Goal: Information Seeking & Learning: Learn about a topic

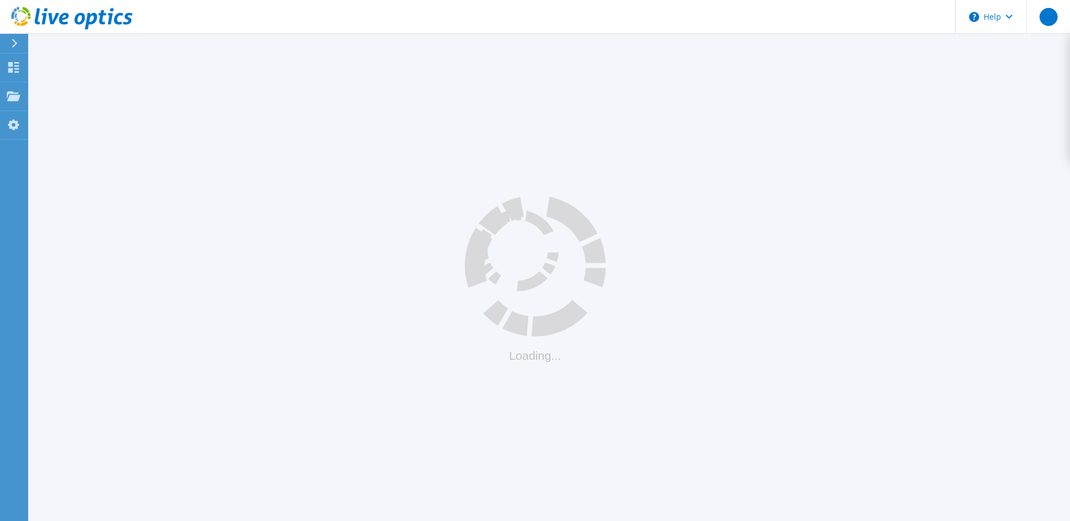
click at [38, 22] on icon at bounding box center [36, 16] width 5 height 16
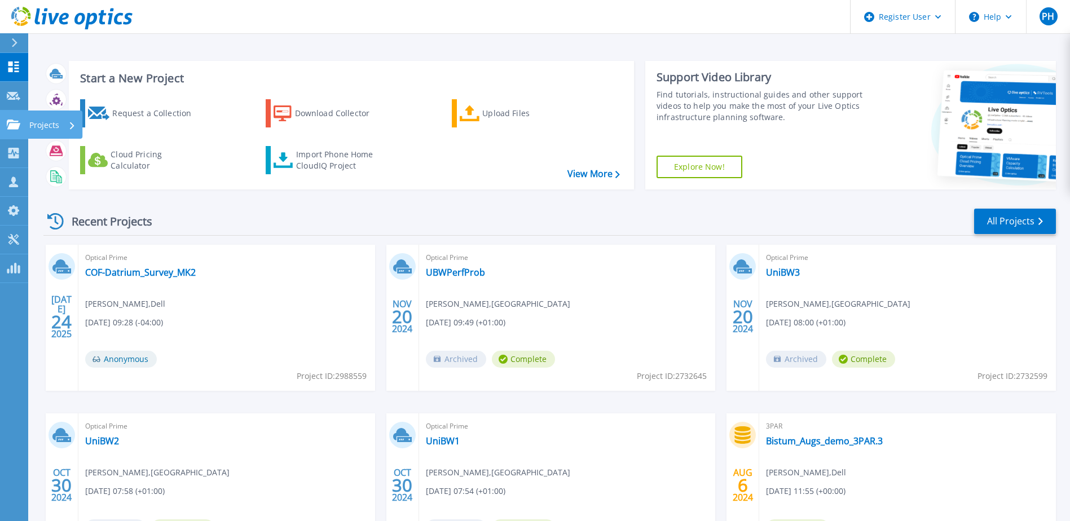
click at [9, 127] on icon at bounding box center [14, 125] width 14 height 10
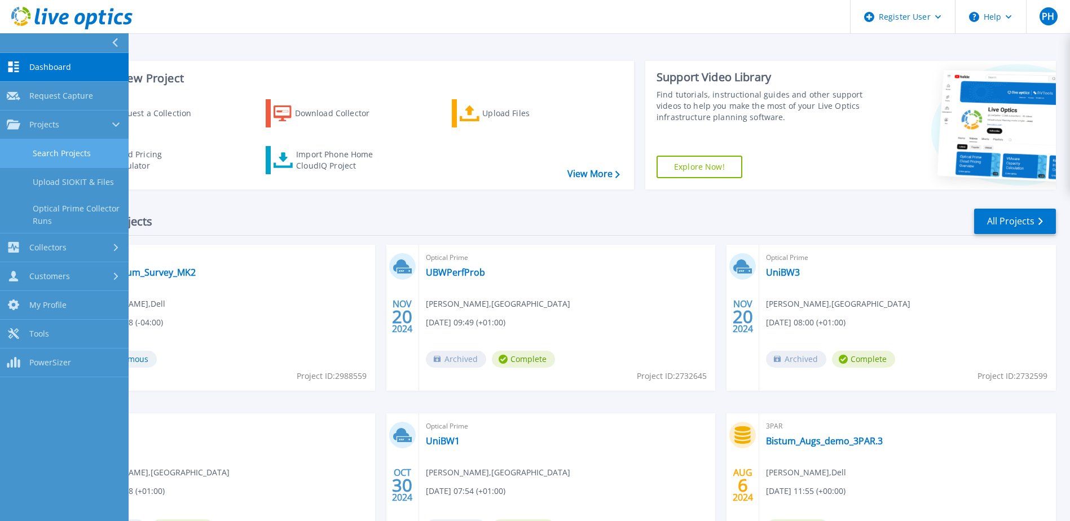
click at [72, 153] on link "Search Projects" at bounding box center [64, 153] width 129 height 29
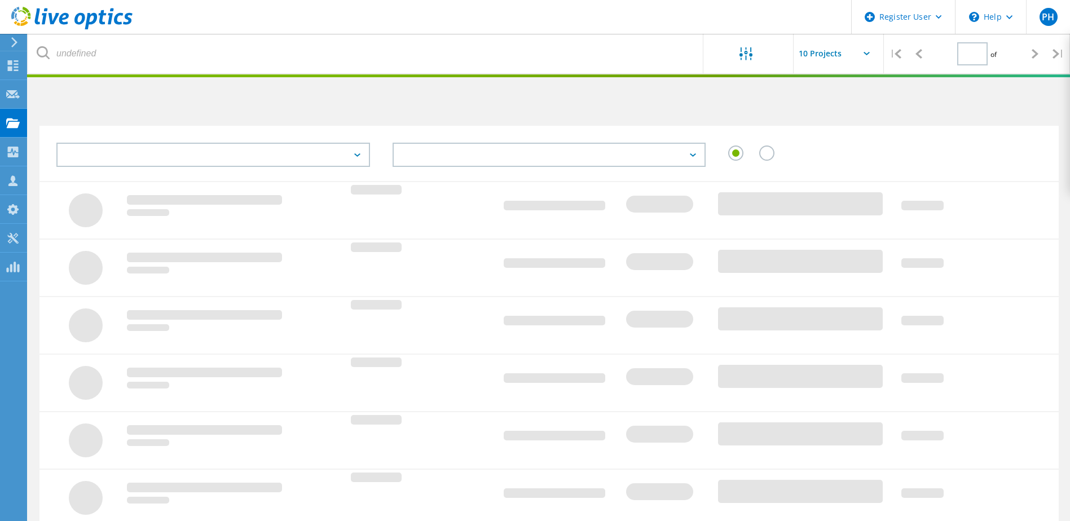
type input "1"
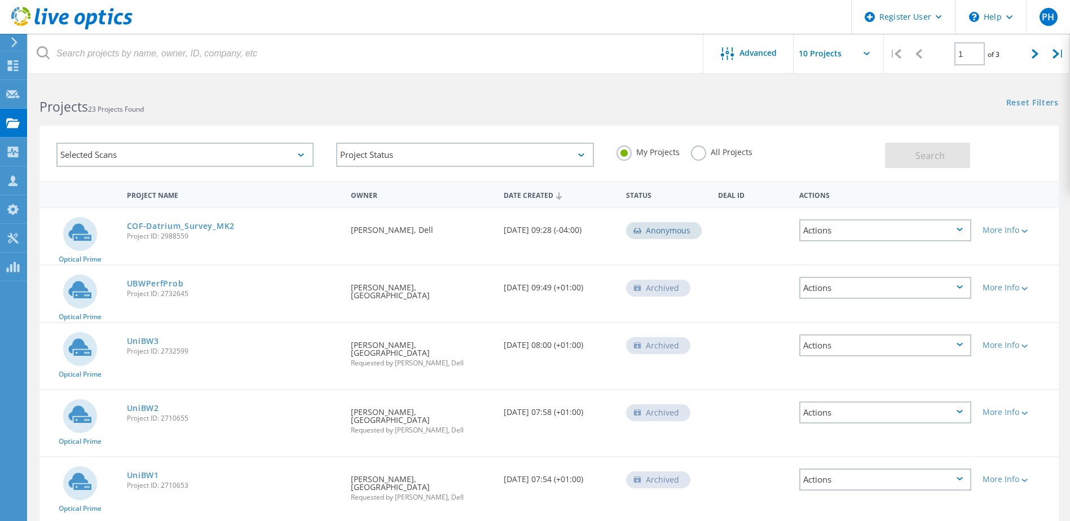
click at [212, 160] on div "Selected Scans" at bounding box center [184, 155] width 257 height 24
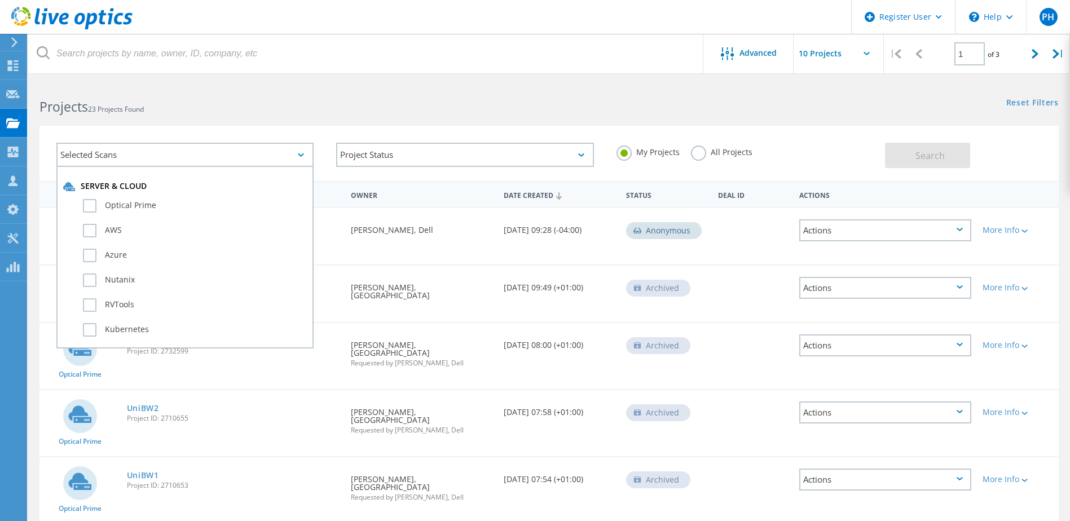
click at [212, 160] on div "Selected Scans" at bounding box center [184, 155] width 257 height 24
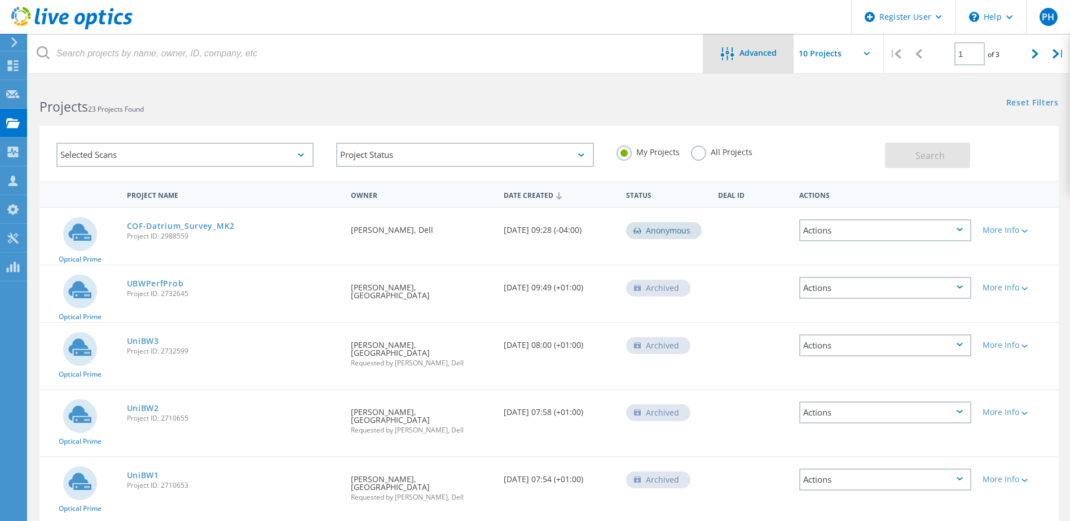
click at [755, 58] on div "Advanced" at bounding box center [748, 54] width 90 height 14
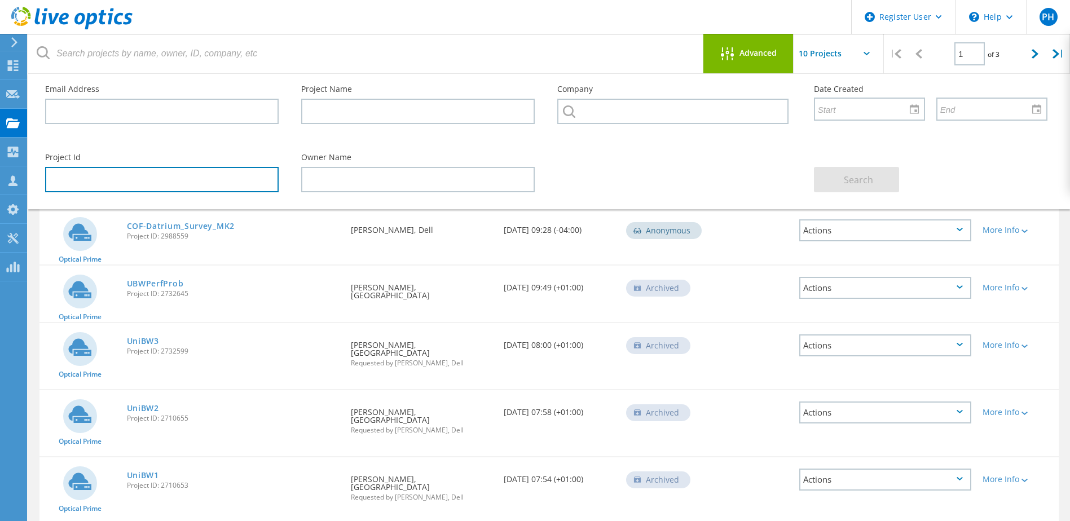
click at [141, 174] on input "text" at bounding box center [162, 179] width 234 height 25
paste input "3005851"
type input "3005851"
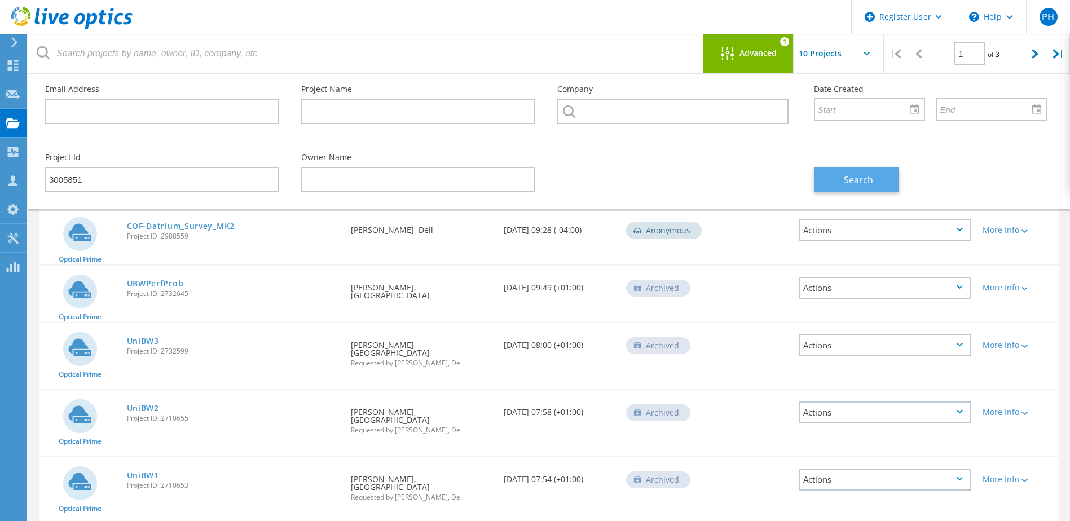
click at [836, 170] on button "Search" at bounding box center [856, 179] width 85 height 25
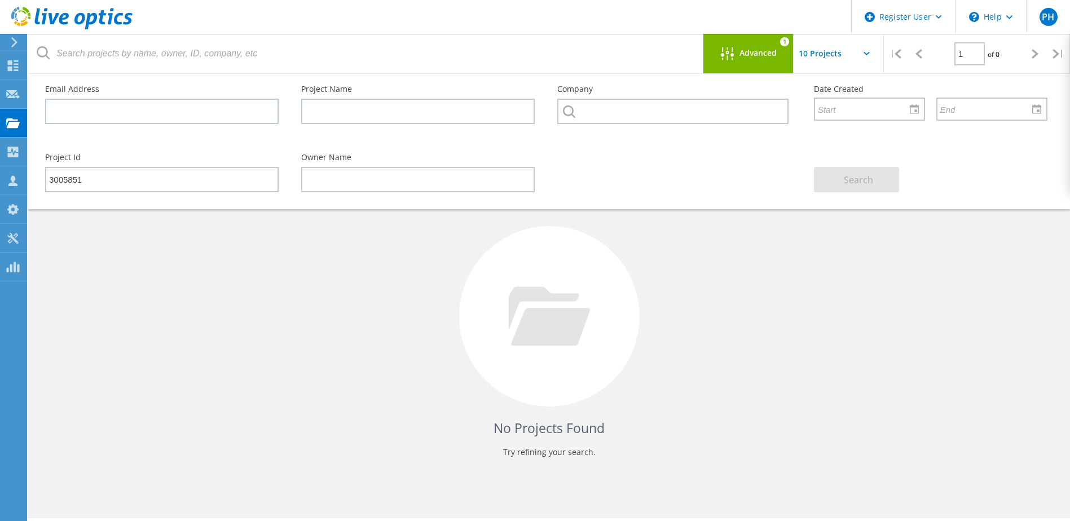
click at [774, 45] on div "Advanced 1" at bounding box center [748, 53] width 90 height 39
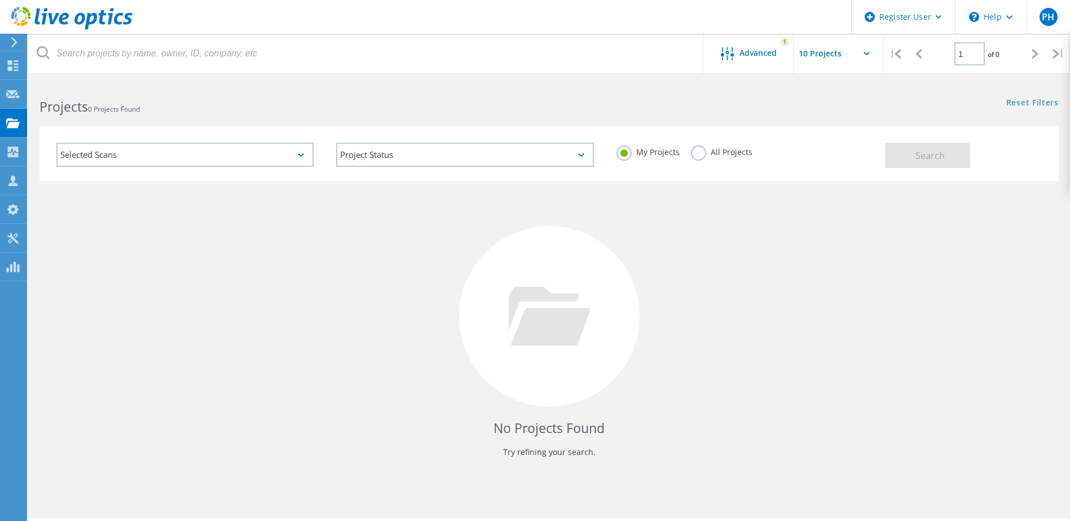
click at [706, 147] on label "All Projects" at bounding box center [721, 151] width 61 height 11
click at [0, 0] on input "All Projects" at bounding box center [0, 0] width 0 height 0
click at [907, 145] on button "Search" at bounding box center [927, 155] width 85 height 25
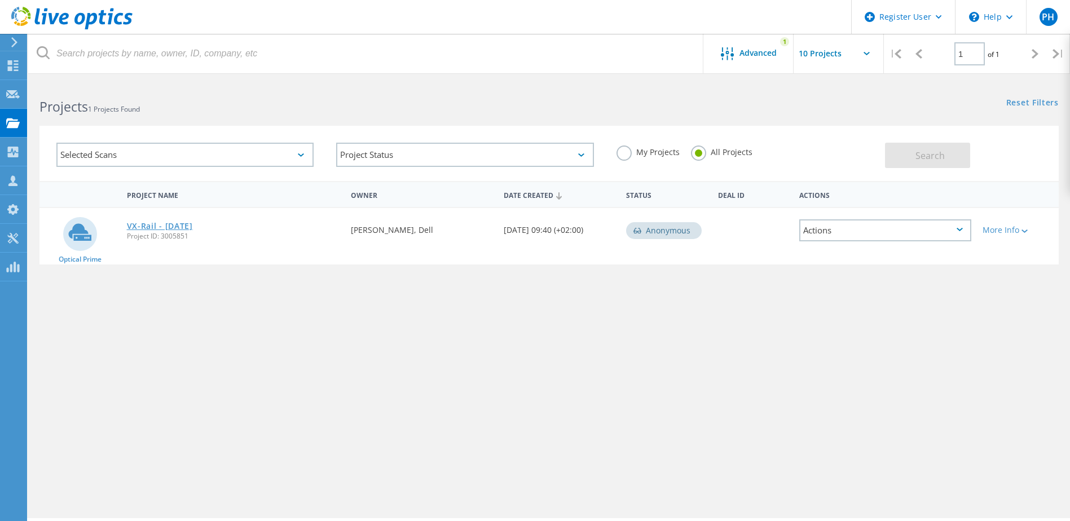
click at [188, 223] on link "VX-Rail - 29.07.2025" at bounding box center [160, 226] width 66 height 8
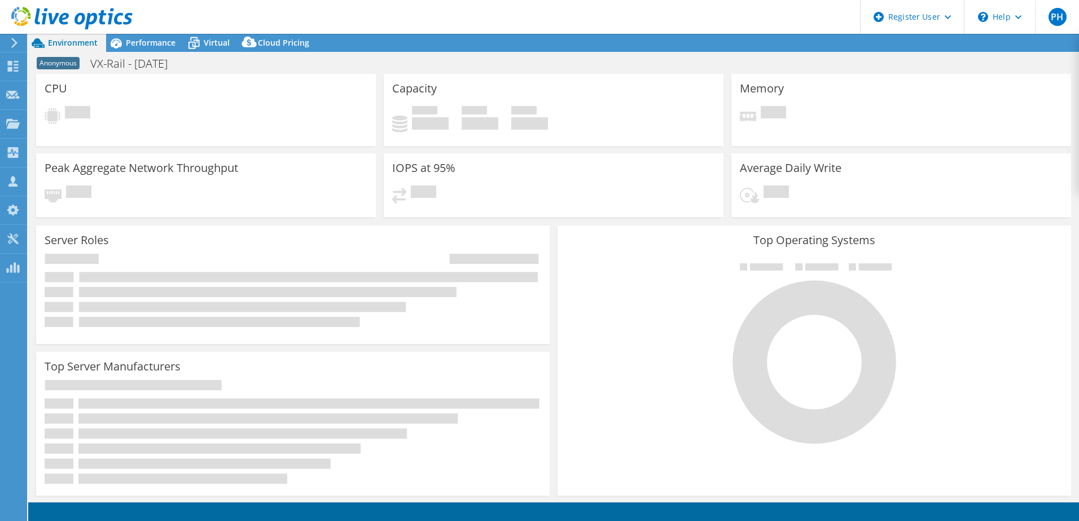
select select "USD"
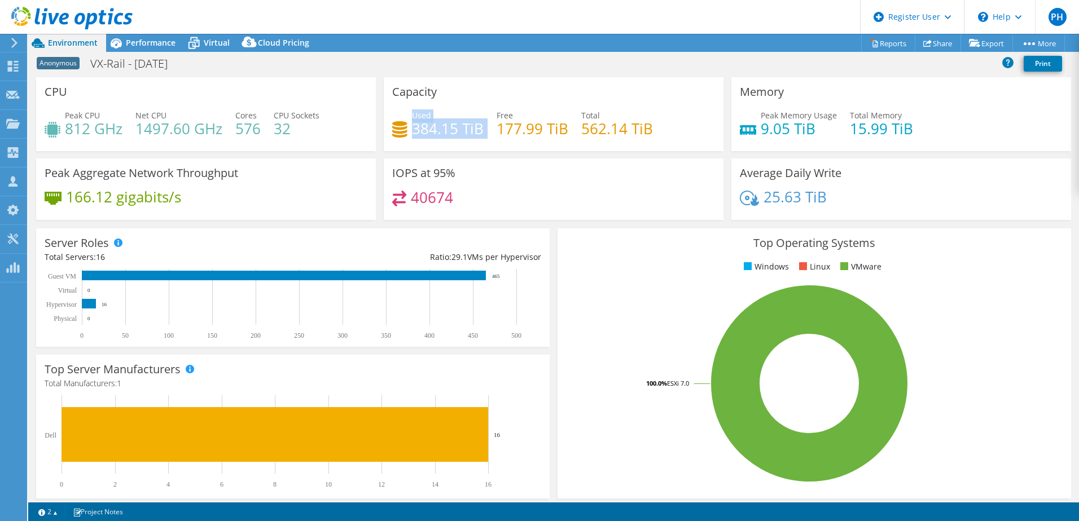
drag, startPoint x: 408, startPoint y: 127, endPoint x: 487, endPoint y: 130, distance: 79.0
click at [487, 130] on div "Used 384.15 TiB Free 177.99 TiB Total 562.14 TiB" at bounding box center [553, 127] width 323 height 37
click at [598, 171] on div "IOPS at 95% 40674" at bounding box center [554, 189] width 340 height 61
click at [492, 213] on div "40674" at bounding box center [553, 203] width 323 height 24
click at [155, 37] on div "Performance" at bounding box center [145, 43] width 78 height 18
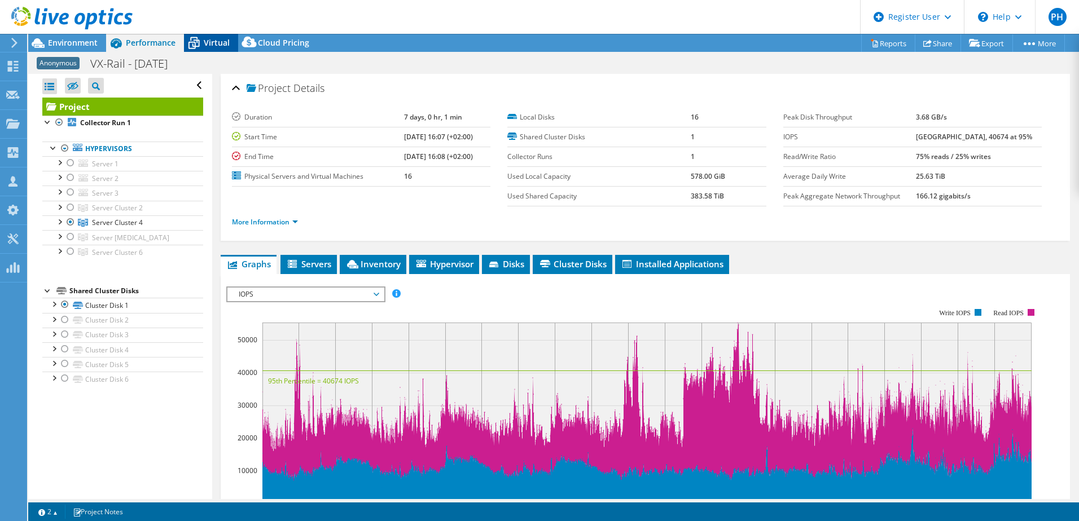
click at [218, 46] on span "Virtual" at bounding box center [217, 42] width 26 height 11
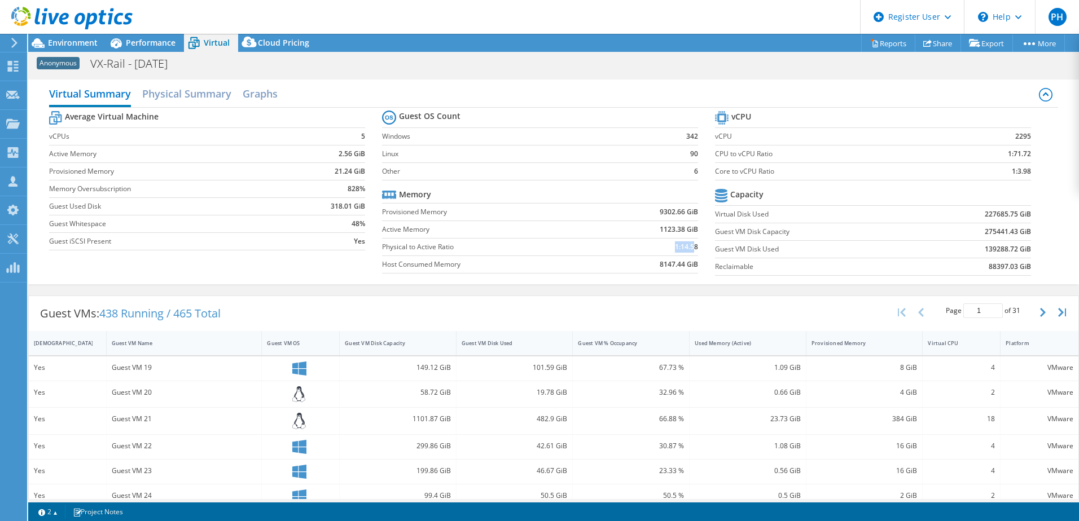
drag, startPoint x: 688, startPoint y: 250, endPoint x: 627, endPoint y: 252, distance: 60.9
click at [627, 252] on td "1:14.58" at bounding box center [648, 246] width 99 height 17
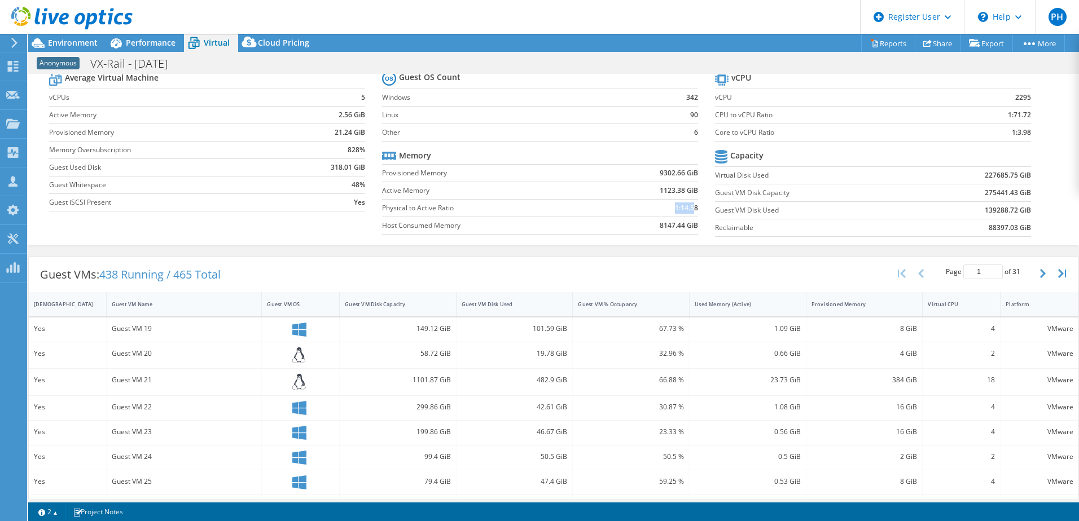
scroll to position [56, 0]
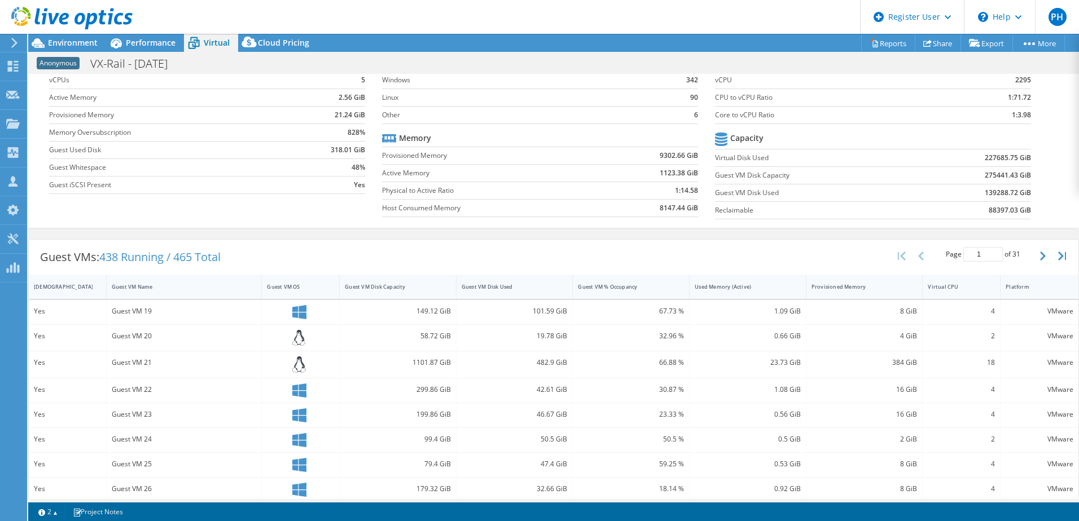
click at [399, 203] on label "Host Consumed Memory" at bounding box center [490, 208] width 217 height 11
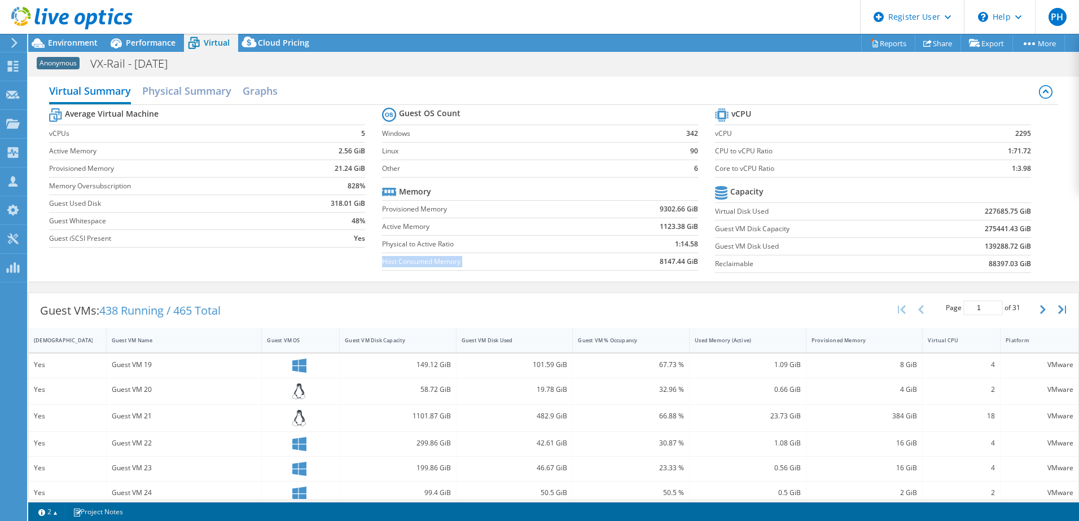
scroll to position [0, 0]
drag, startPoint x: 934, startPoint y: 152, endPoint x: 1035, endPoint y: 156, distance: 101.6
click at [1035, 156] on section "vCPU vCPU 2295 CPU to vCPU Ratio 1:71.72 Core to vCPU Ratio 1:3.98 Capacity Vir…" at bounding box center [881, 194] width 333 height 173
drag, startPoint x: 1035, startPoint y: 156, endPoint x: 907, endPoint y: 167, distance: 128.5
click at [907, 167] on label "Core to vCPU Ratio" at bounding box center [831, 171] width 233 height 11
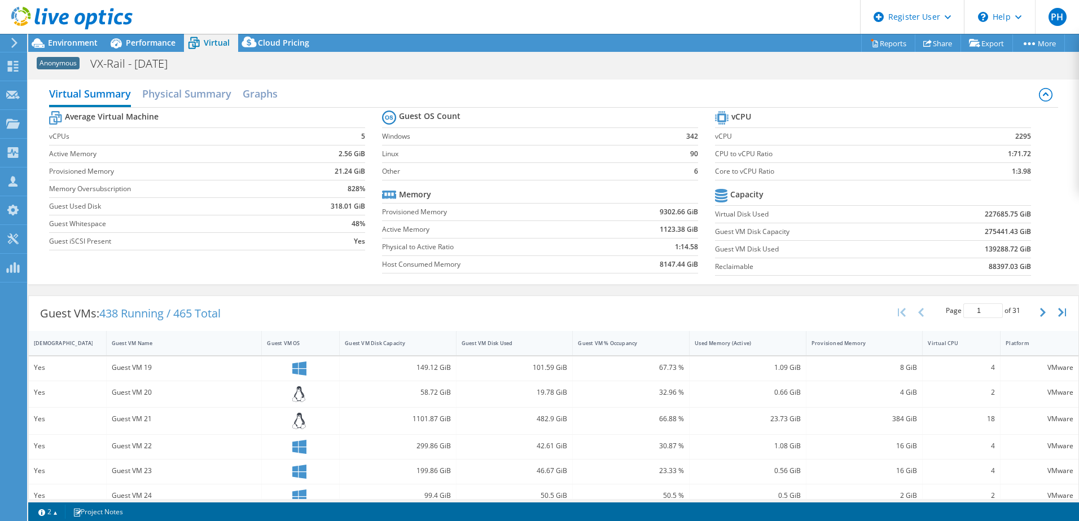
click at [907, 167] on label "Core to vCPU Ratio" at bounding box center [831, 171] width 233 height 11
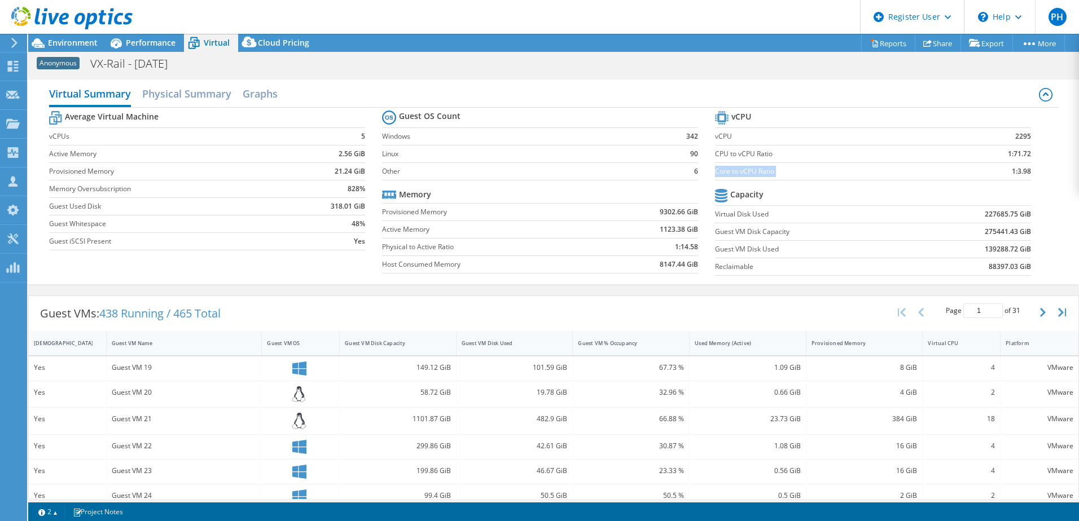
click at [907, 167] on label "Core to vCPU Ratio" at bounding box center [831, 171] width 233 height 11
drag, startPoint x: 977, startPoint y: 216, endPoint x: 997, endPoint y: 227, distance: 23.2
click at [997, 227] on tbody "Capacity Virtual Disk Used 227685.75 GiB Guest VM Disk Capacity 275441.43 GiB G…" at bounding box center [873, 231] width 316 height 90
drag, startPoint x: 997, startPoint y: 227, endPoint x: 920, endPoint y: 227, distance: 77.3
click at [920, 227] on td "275441.43 GiB" at bounding box center [973, 231] width 116 height 17
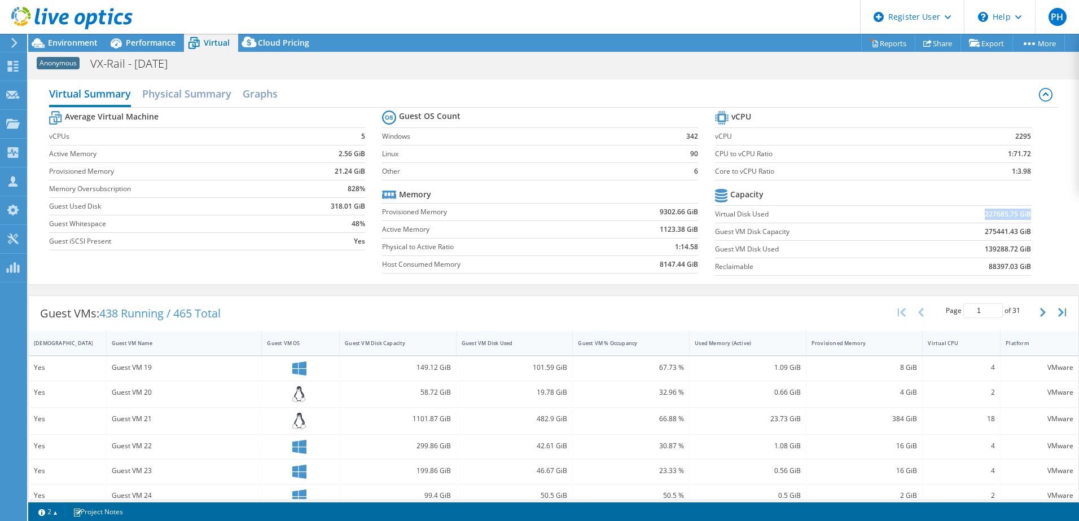
drag, startPoint x: 973, startPoint y: 212, endPoint x: 1022, endPoint y: 212, distance: 49.6
click at [1022, 212] on td "227685.75 GiB" at bounding box center [973, 213] width 116 height 17
drag, startPoint x: 1022, startPoint y: 212, endPoint x: 988, endPoint y: 213, distance: 34.4
click at [988, 213] on b "227685.75 GiB" at bounding box center [1007, 214] width 46 height 11
drag, startPoint x: 988, startPoint y: 212, endPoint x: 971, endPoint y: 214, distance: 16.5
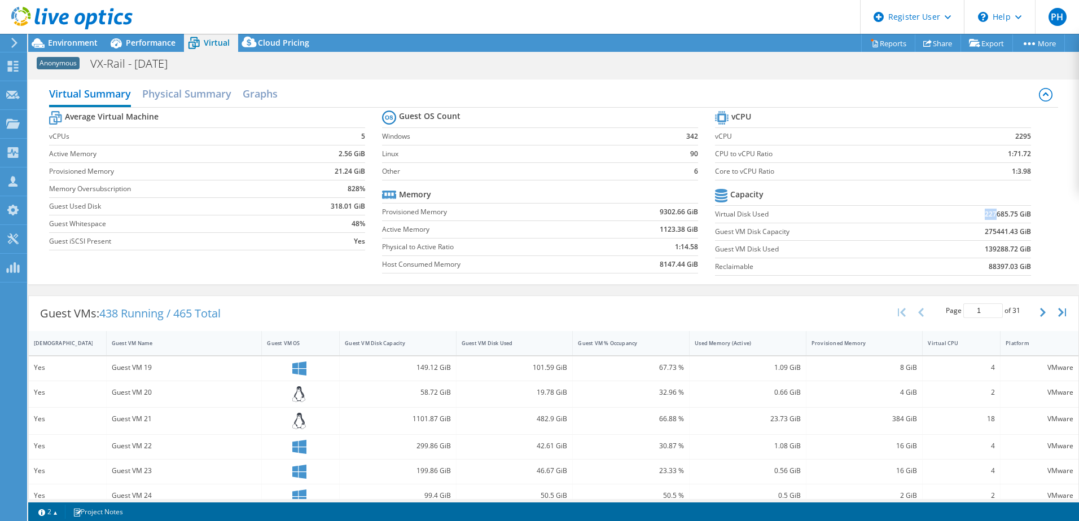
click at [971, 214] on td "227685.75 GiB" at bounding box center [973, 213] width 116 height 17
click at [129, 41] on span "Performance" at bounding box center [151, 42] width 50 height 11
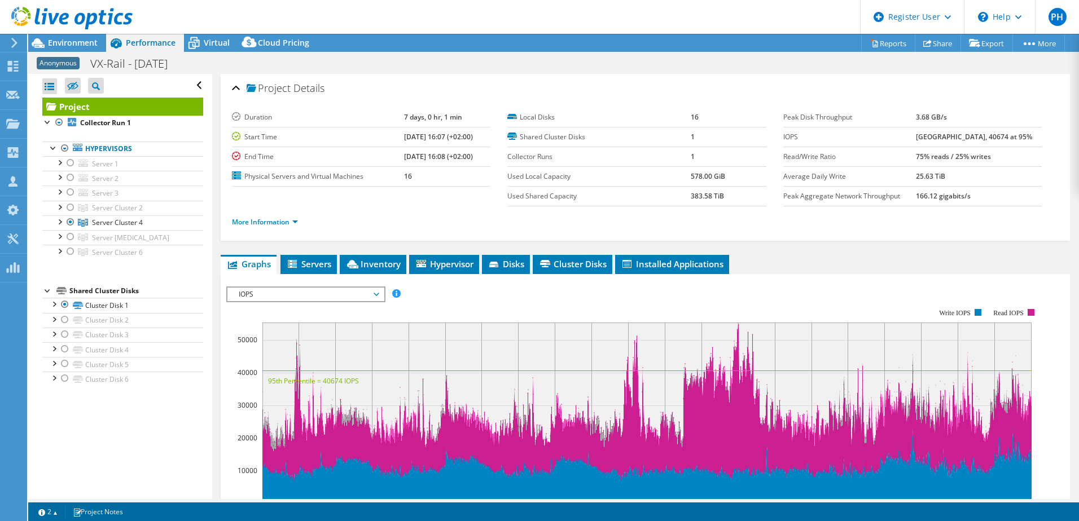
click at [87, 36] on div at bounding box center [66, 19] width 133 height 38
click at [81, 39] on span "Environment" at bounding box center [73, 42] width 50 height 11
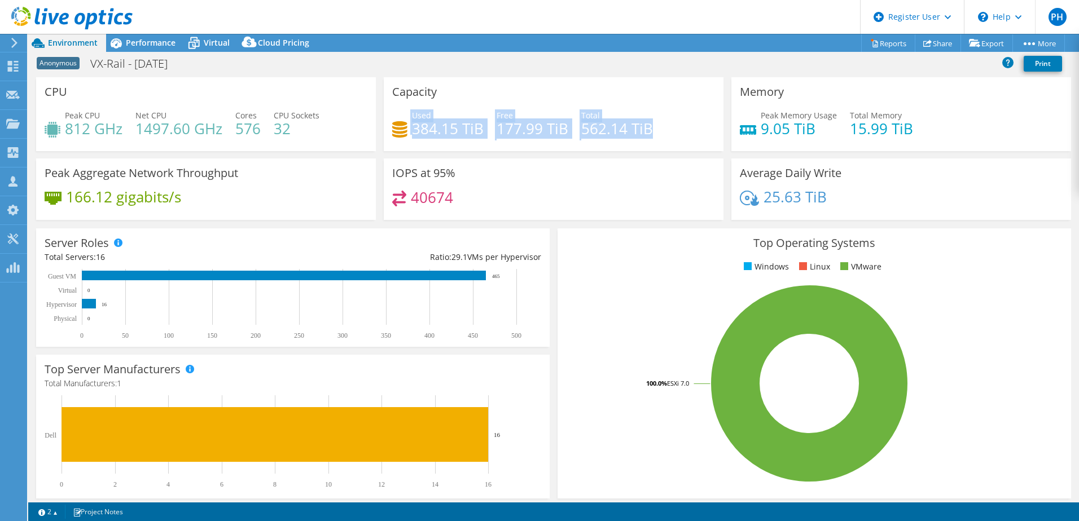
drag, startPoint x: 407, startPoint y: 131, endPoint x: 659, endPoint y: 124, distance: 252.3
click at [659, 124] on div "Used 384.15 TiB Free 177.99 TiB Total 562.14 TiB" at bounding box center [553, 127] width 323 height 37
drag, startPoint x: 659, startPoint y: 124, endPoint x: 627, endPoint y: 125, distance: 32.7
click at [627, 125] on h4 "562.14 TiB" at bounding box center [617, 128] width 72 height 12
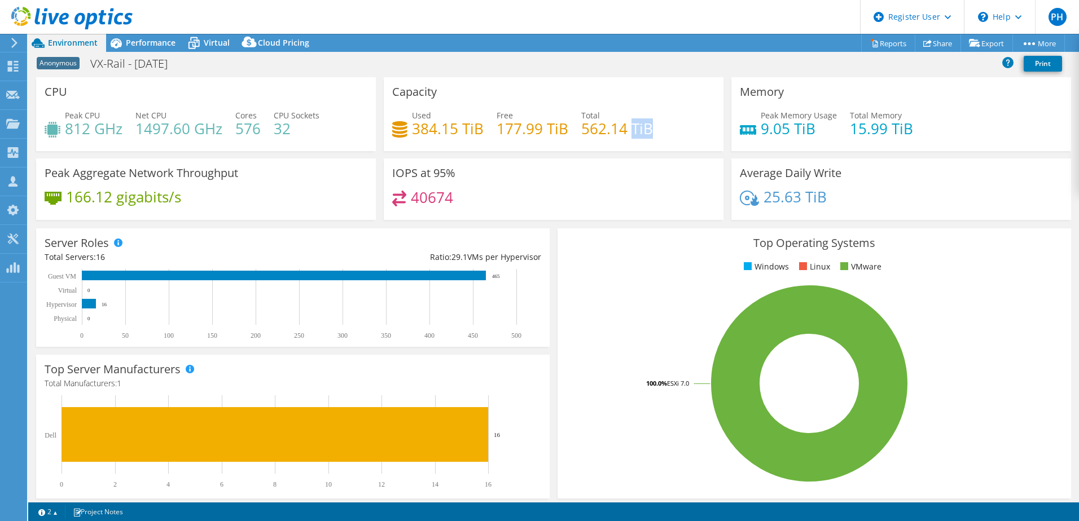
click at [627, 125] on h4 "562.14 TiB" at bounding box center [617, 128] width 72 height 12
click at [143, 45] on span "Performance" at bounding box center [151, 42] width 50 height 11
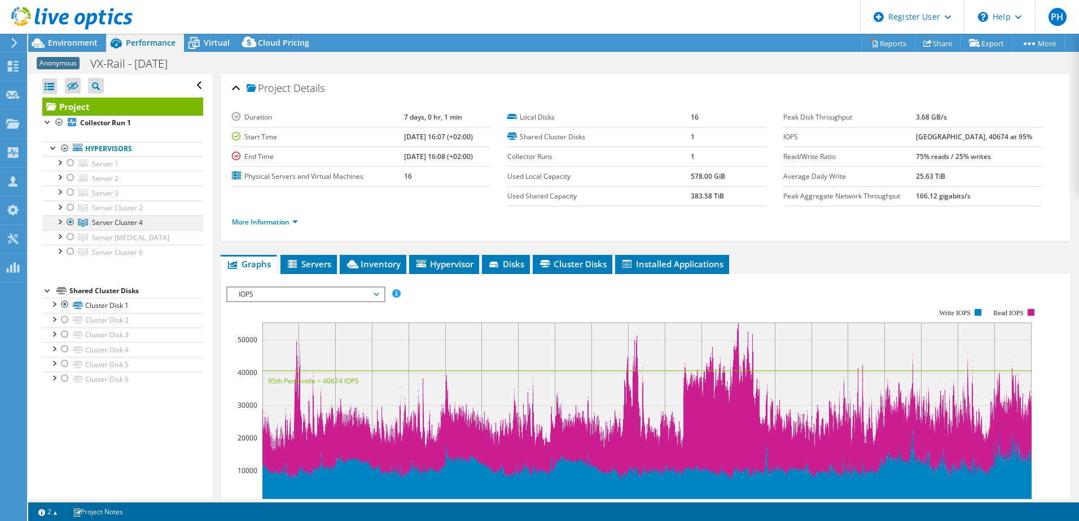
click at [128, 213] on span "Server Cluster 4" at bounding box center [117, 208] width 51 height 10
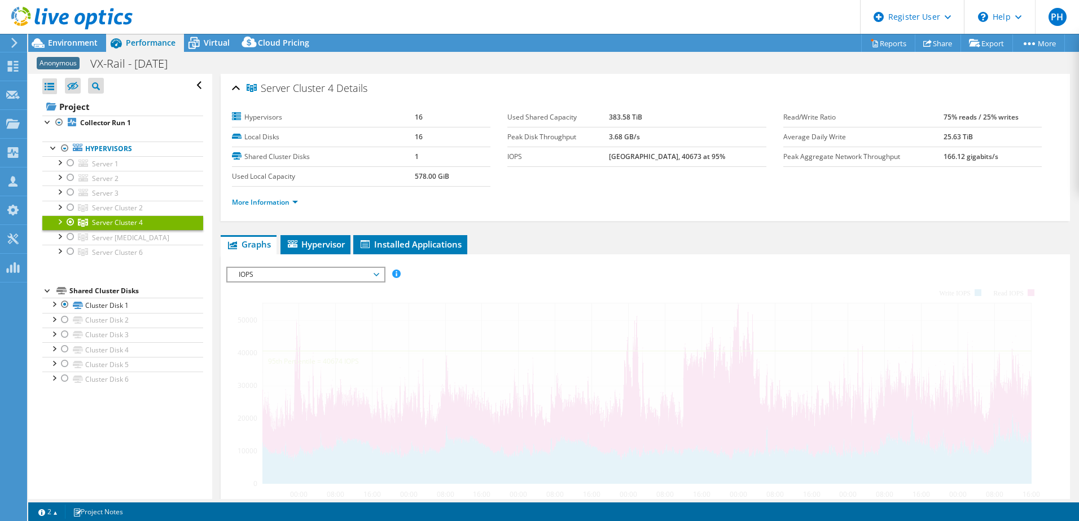
click at [54, 221] on div at bounding box center [59, 220] width 11 height 11
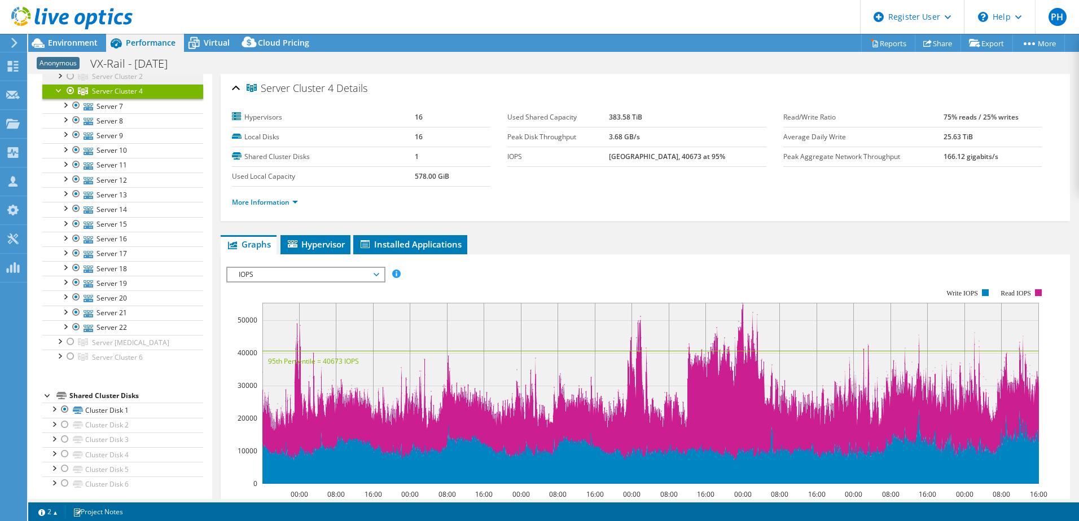
scroll to position [138, 0]
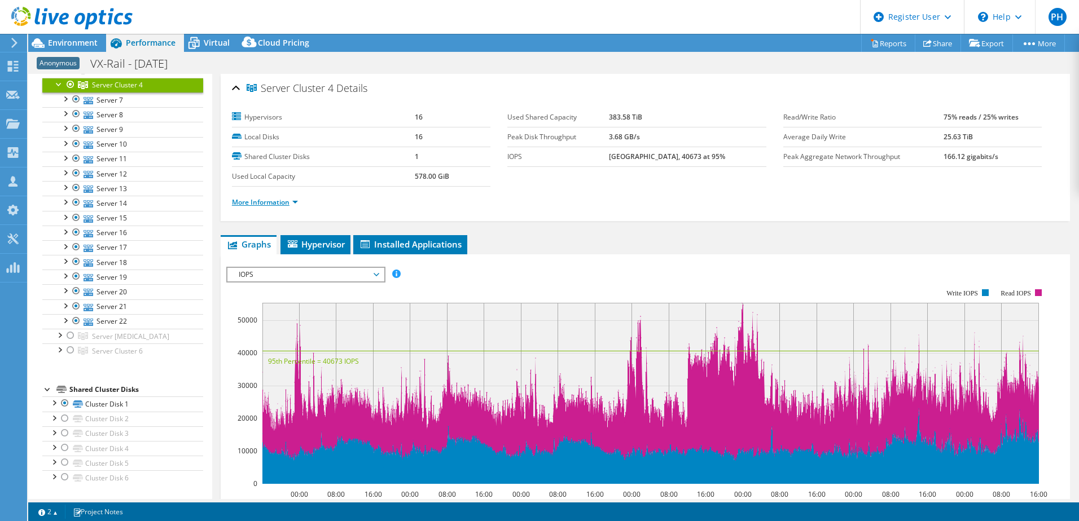
click at [254, 201] on link "More Information" at bounding box center [265, 202] width 66 height 10
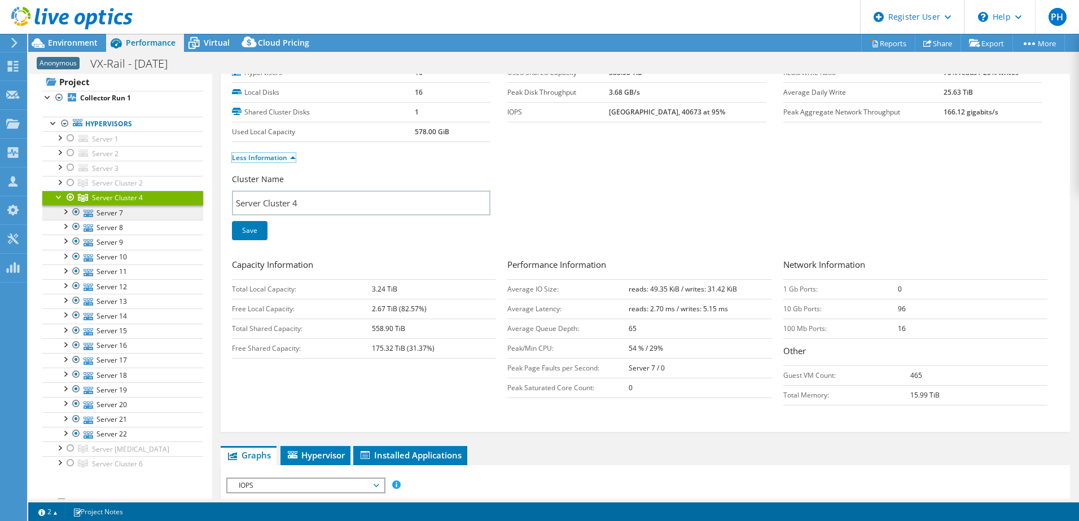
scroll to position [0, 0]
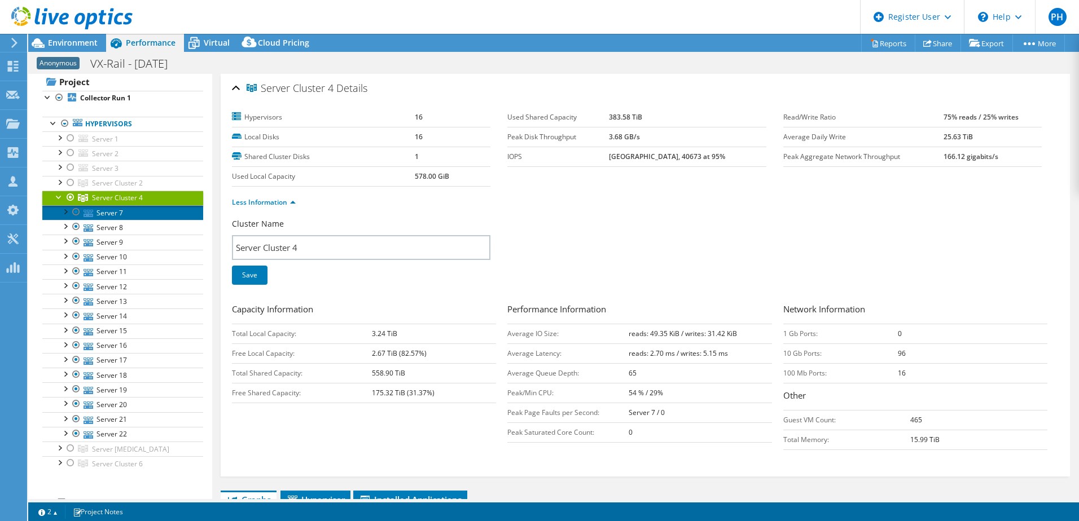
click at [109, 210] on link "Server 7" at bounding box center [122, 212] width 161 height 15
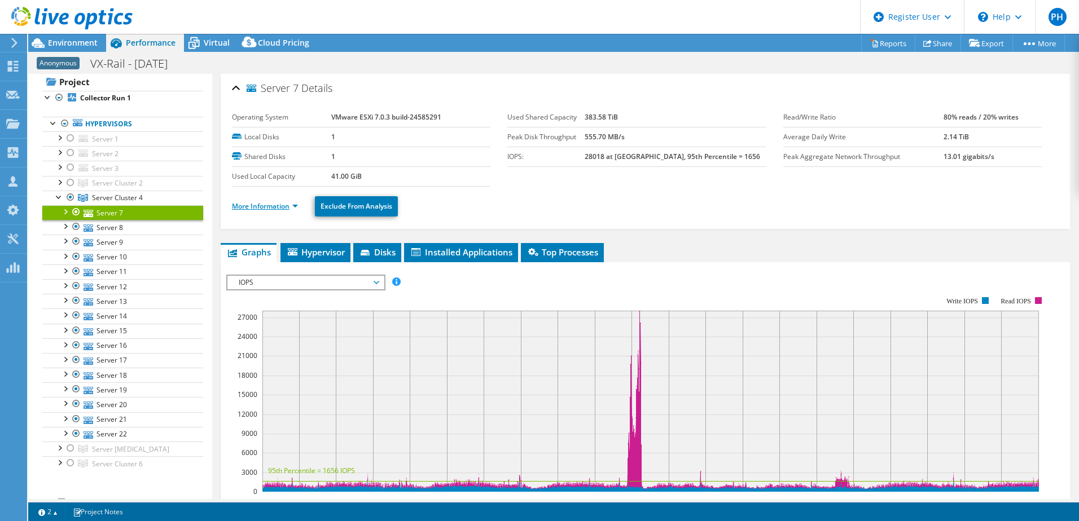
click at [280, 210] on link "More Information" at bounding box center [265, 206] width 66 height 10
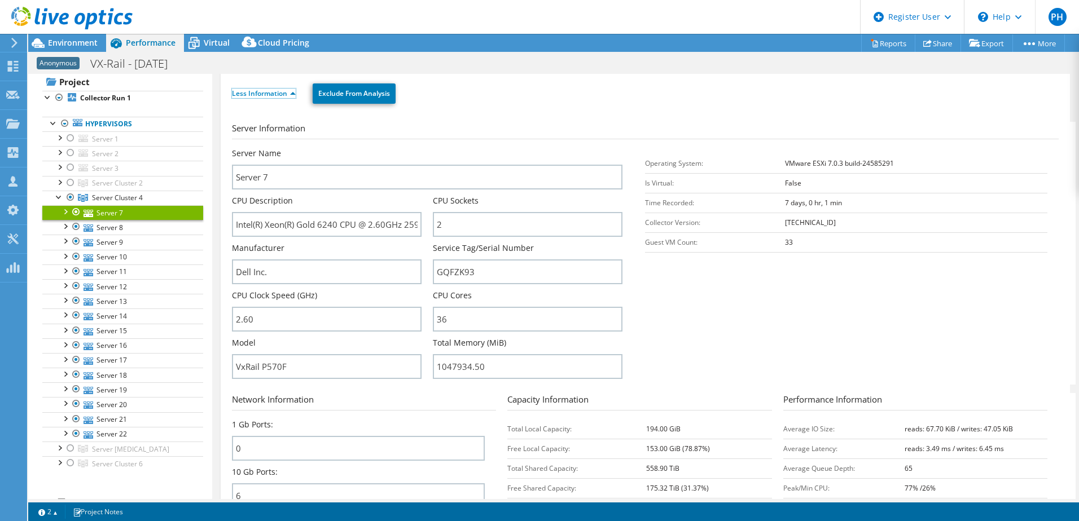
scroll to position [81, 0]
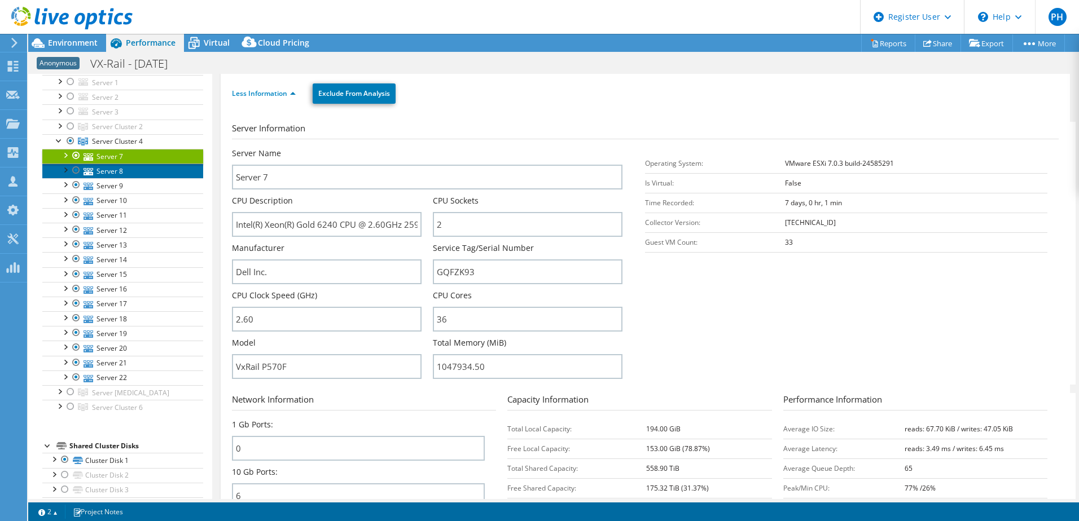
click at [133, 168] on link "Server 8" at bounding box center [122, 171] width 161 height 15
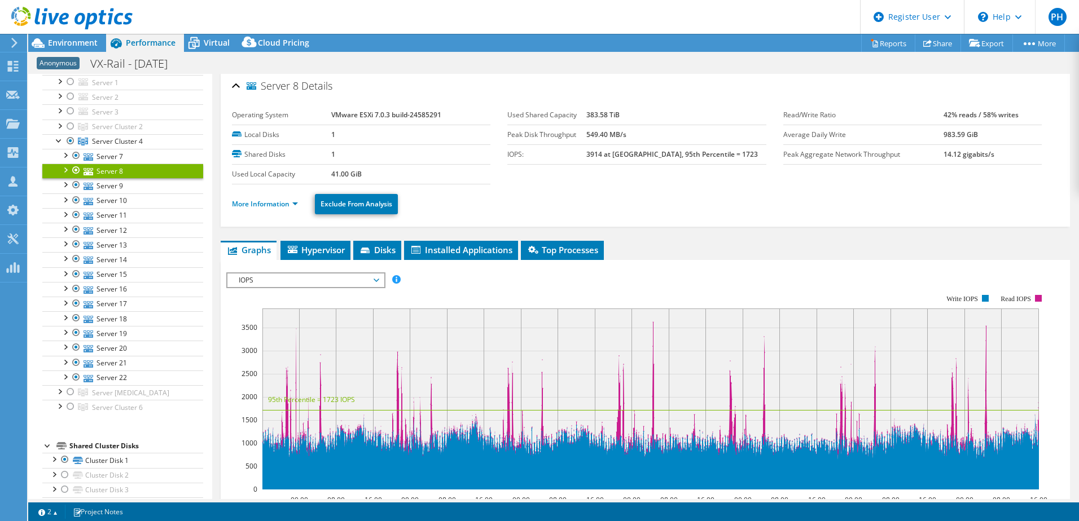
scroll to position [0, 0]
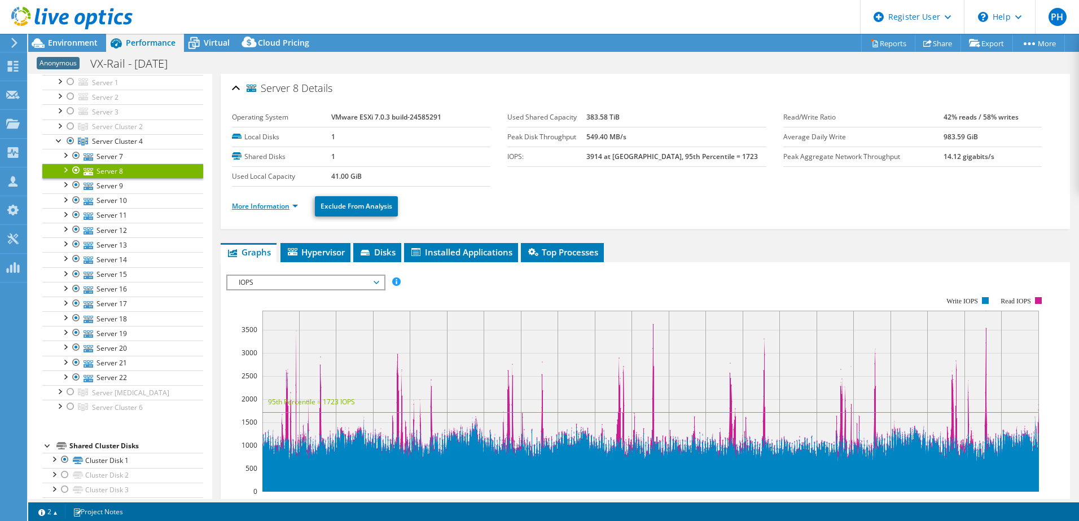
click at [258, 204] on link "More Information" at bounding box center [265, 206] width 66 height 10
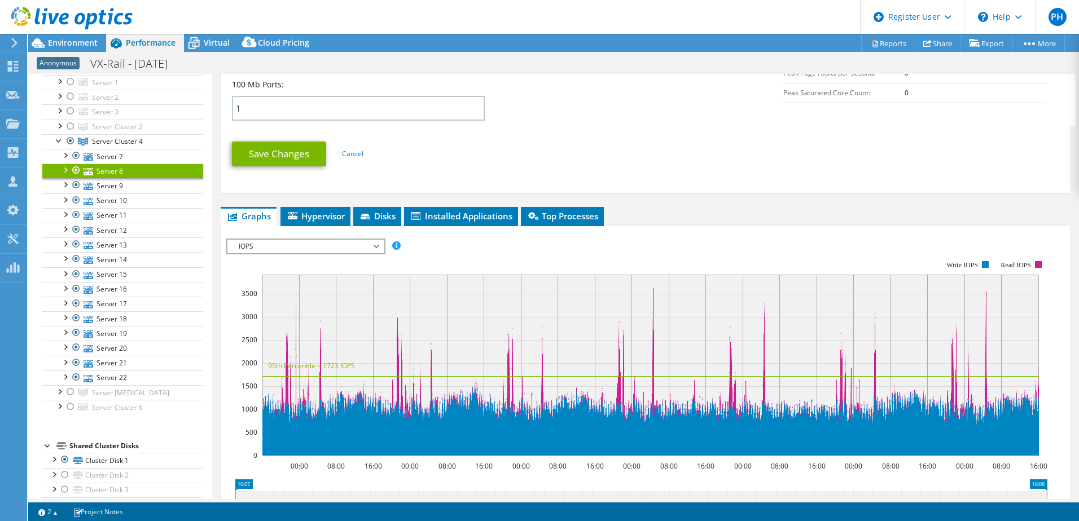
scroll to position [564, 0]
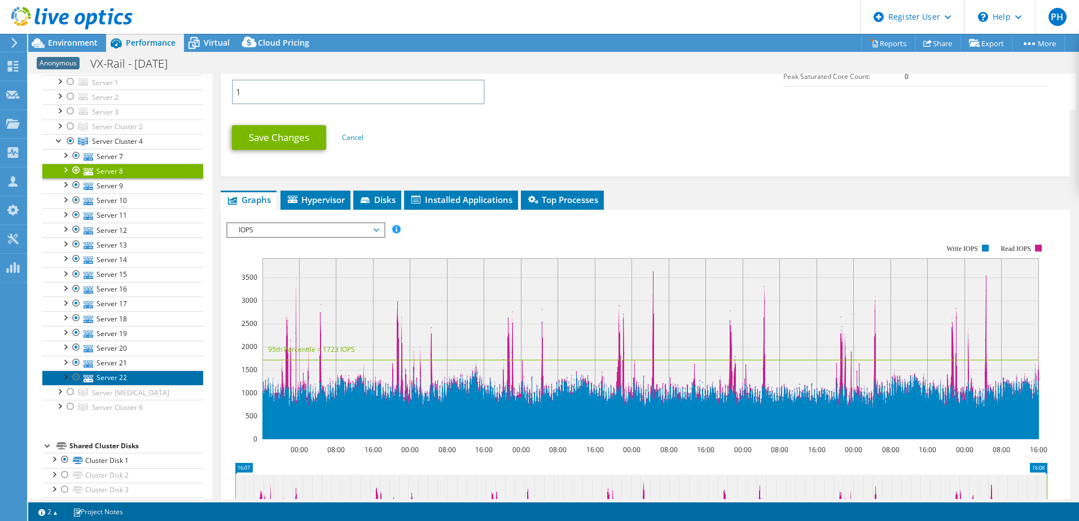
click at [115, 378] on link "Server 22" at bounding box center [122, 378] width 161 height 15
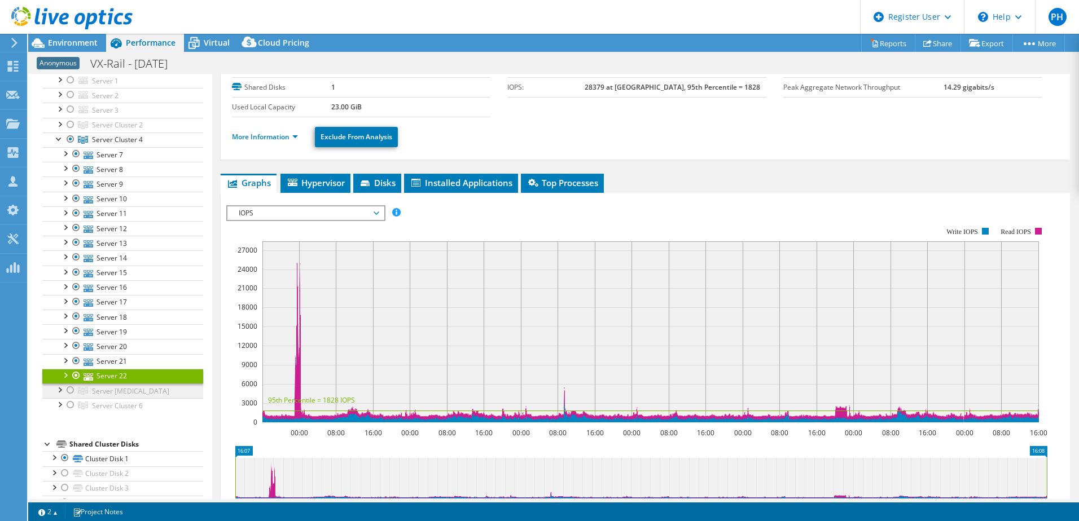
scroll to position [113, 0]
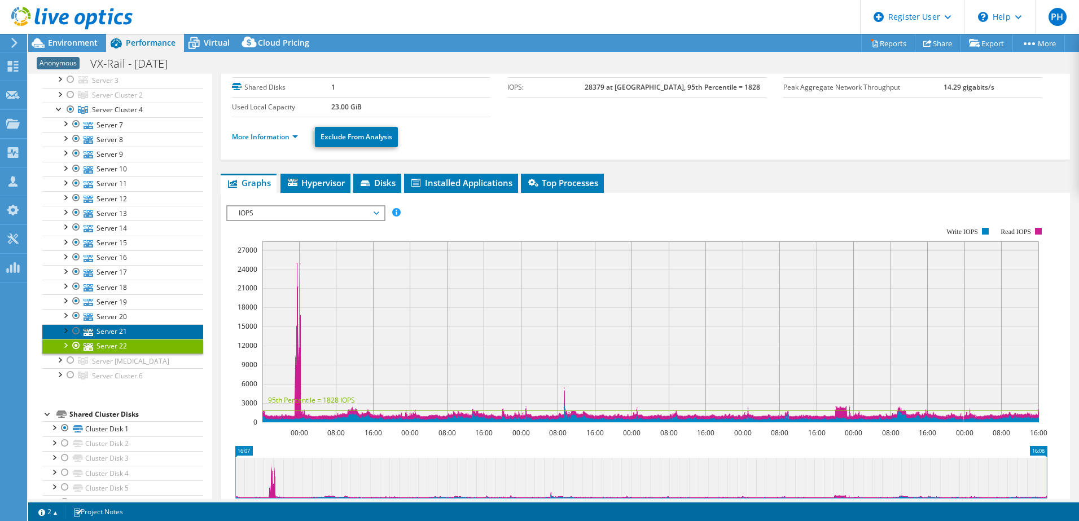
click at [116, 330] on link "Server 21" at bounding box center [122, 331] width 161 height 15
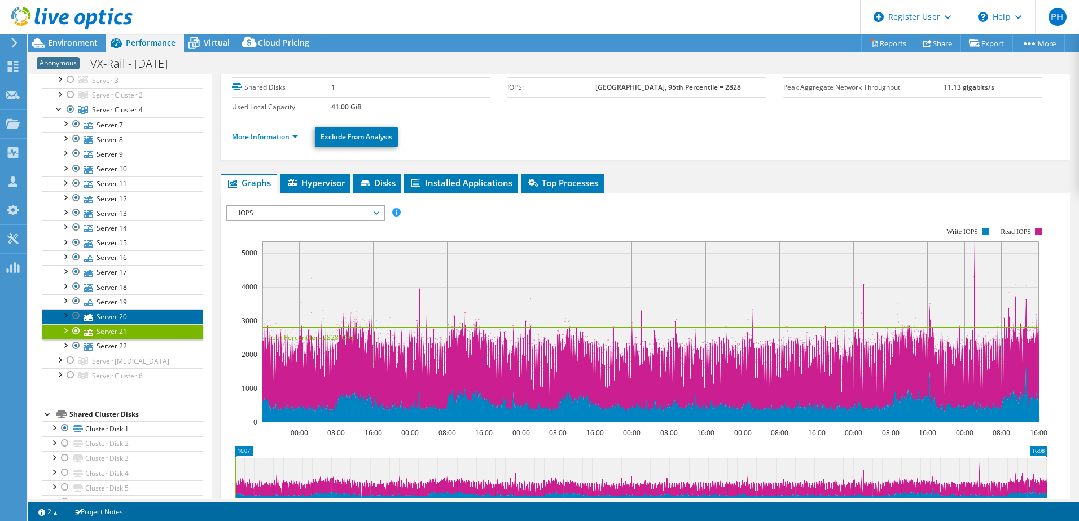
click at [122, 316] on link "Server 20" at bounding box center [122, 316] width 161 height 15
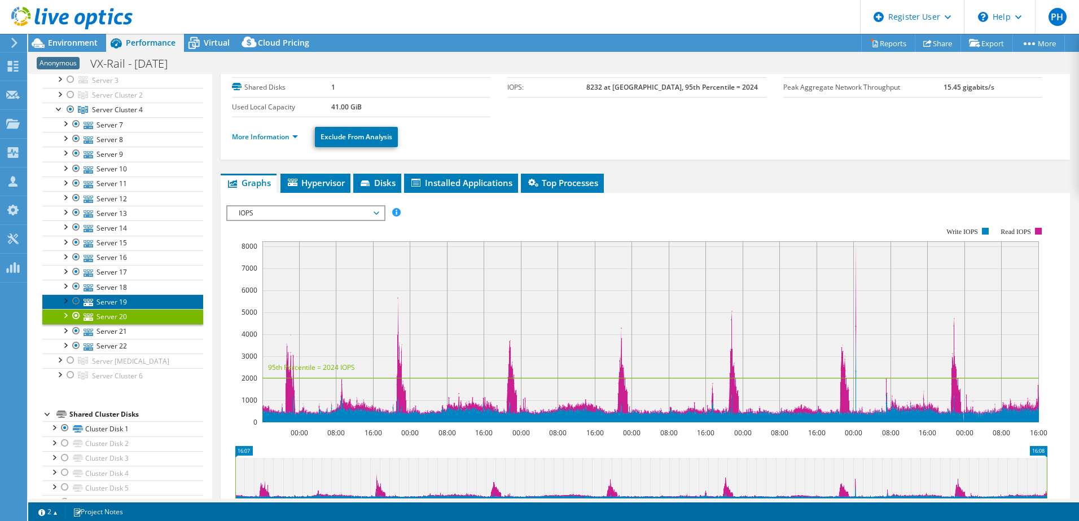
click at [126, 304] on link "Server 19" at bounding box center [122, 301] width 161 height 15
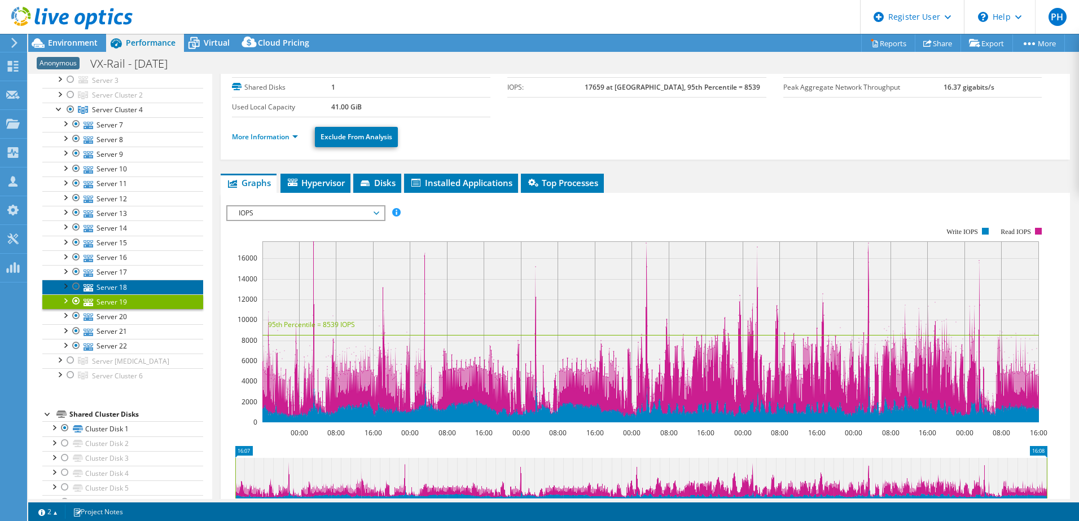
click at [126, 292] on link "Server 18" at bounding box center [122, 287] width 161 height 15
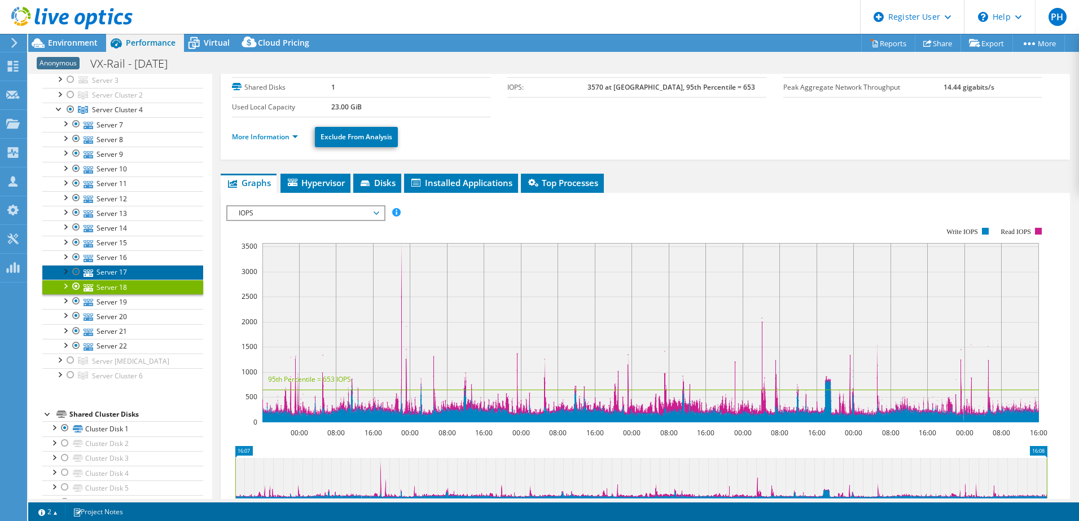
click at [132, 269] on link "Server 17" at bounding box center [122, 272] width 161 height 15
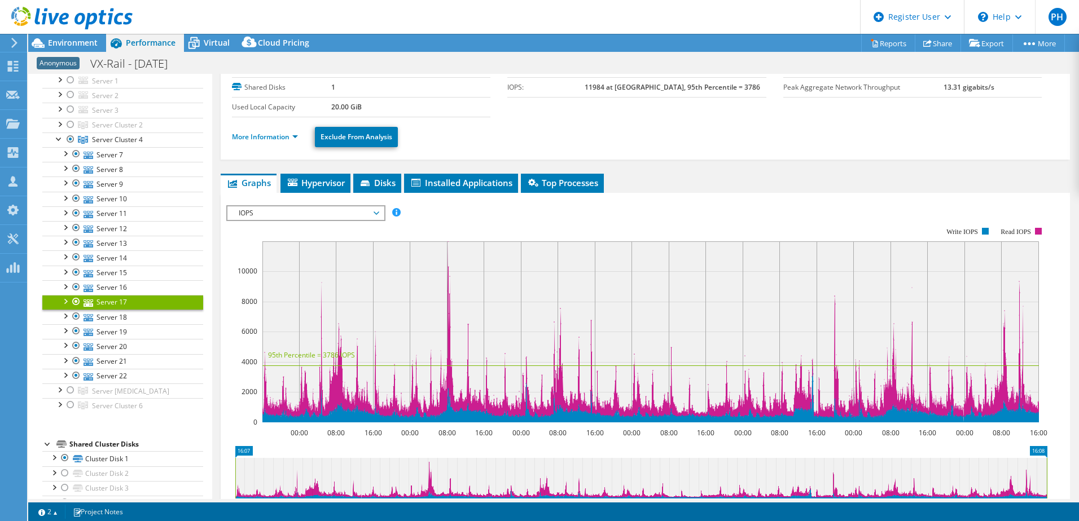
scroll to position [56, 0]
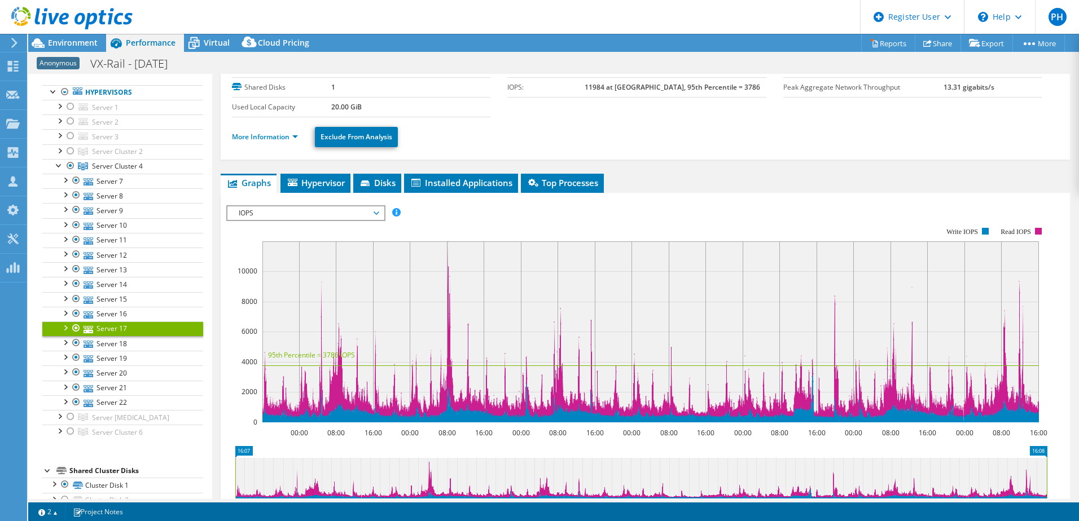
click at [591, 148] on div "More Information Exclude From Analysis" at bounding box center [645, 136] width 826 height 39
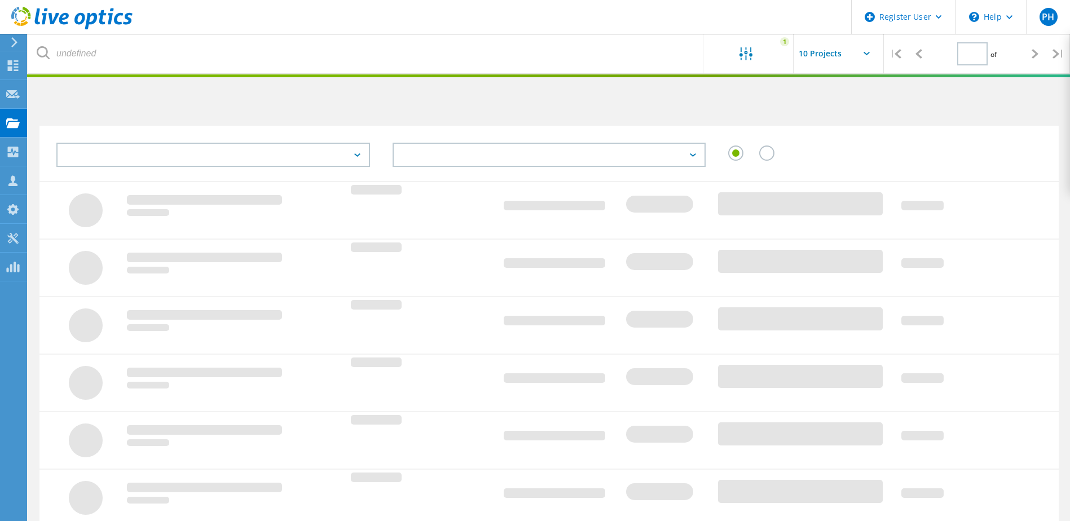
type input "1"
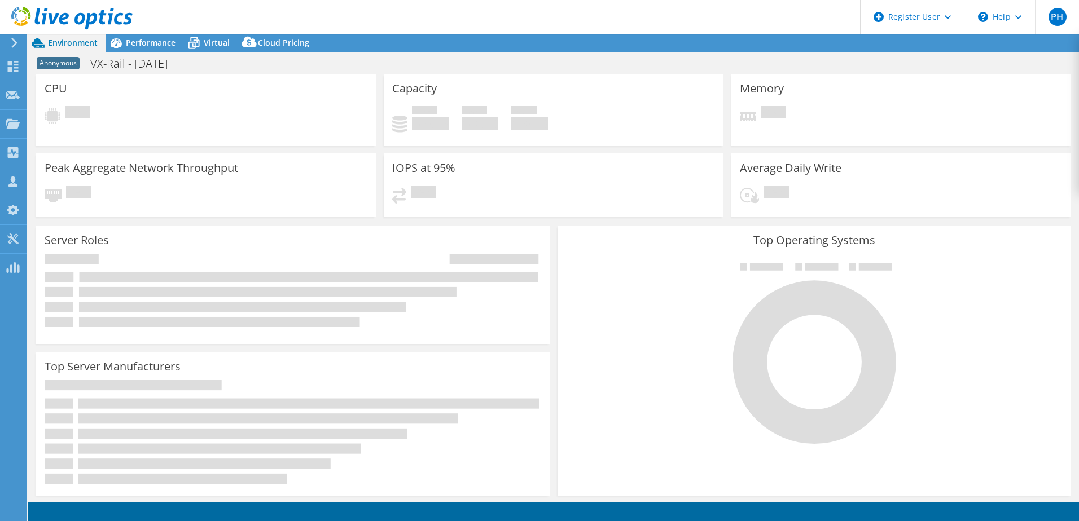
select select
select select "USD"
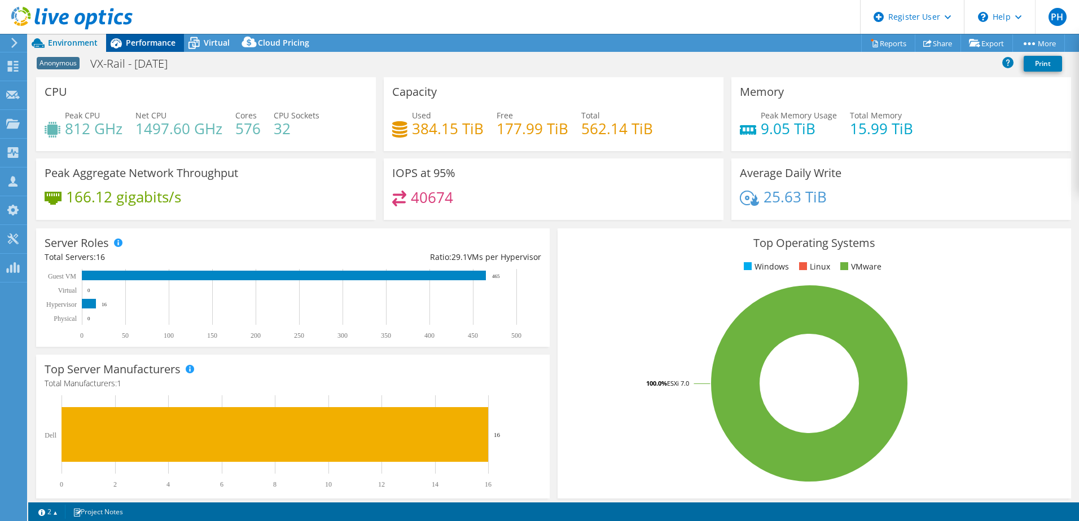
click at [136, 38] on span "Performance" at bounding box center [151, 42] width 50 height 11
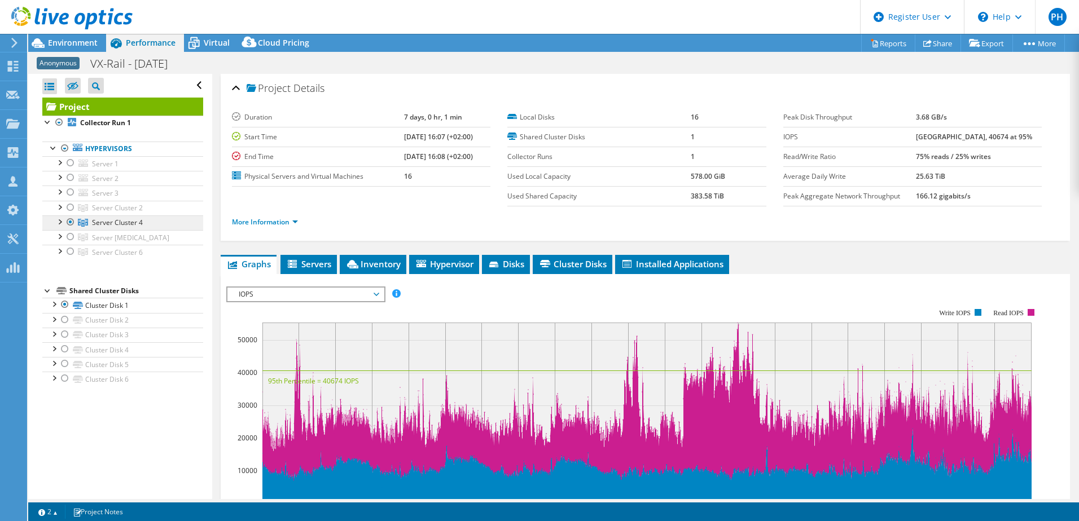
click at [146, 215] on link "Server Cluster 4" at bounding box center [122, 208] width 161 height 15
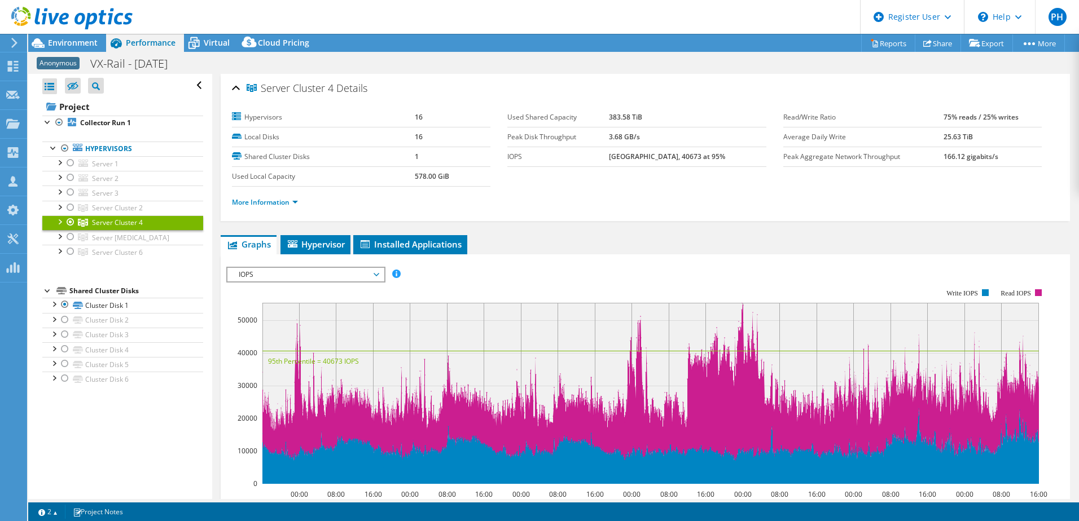
click at [420, 172] on b "578.00 GiB" at bounding box center [432, 176] width 34 height 10
click at [482, 177] on td "578.00 GiB" at bounding box center [453, 176] width 76 height 20
click at [447, 188] on div "More Information" at bounding box center [645, 203] width 826 height 32
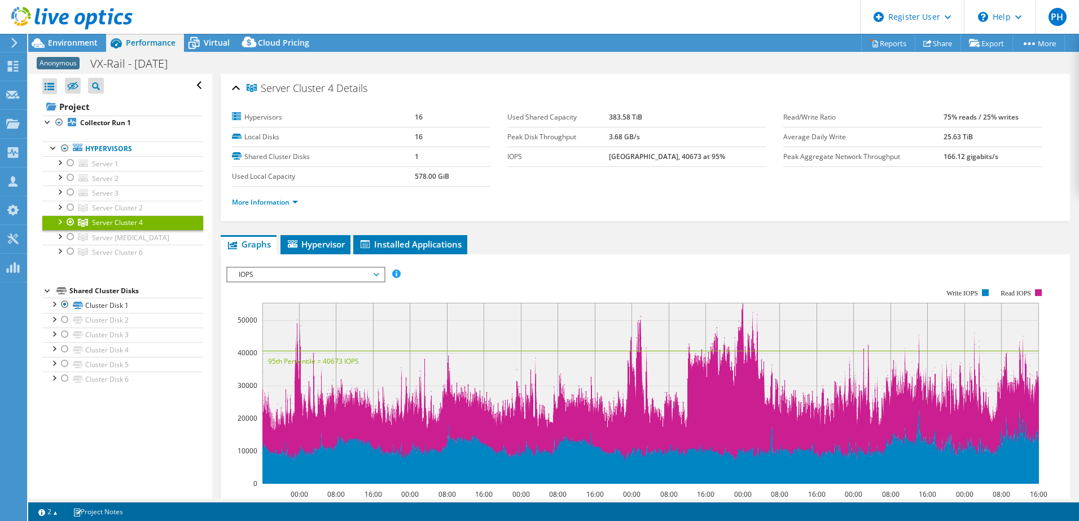
drag, startPoint x: 457, startPoint y: 179, endPoint x: 347, endPoint y: 182, distance: 110.0
click at [347, 182] on tr "Used Local Capacity 578.00 GiB" at bounding box center [361, 176] width 258 height 20
drag, startPoint x: 347, startPoint y: 182, endPoint x: 597, endPoint y: 182, distance: 250.5
click at [597, 182] on section "Hypervisors 16 Local Disks 16 Shared Cluster Disks 1 Used Local Capacity 578.00…" at bounding box center [507, 147] width 551 height 79
drag, startPoint x: 650, startPoint y: 115, endPoint x: 496, endPoint y: 124, distance: 154.3
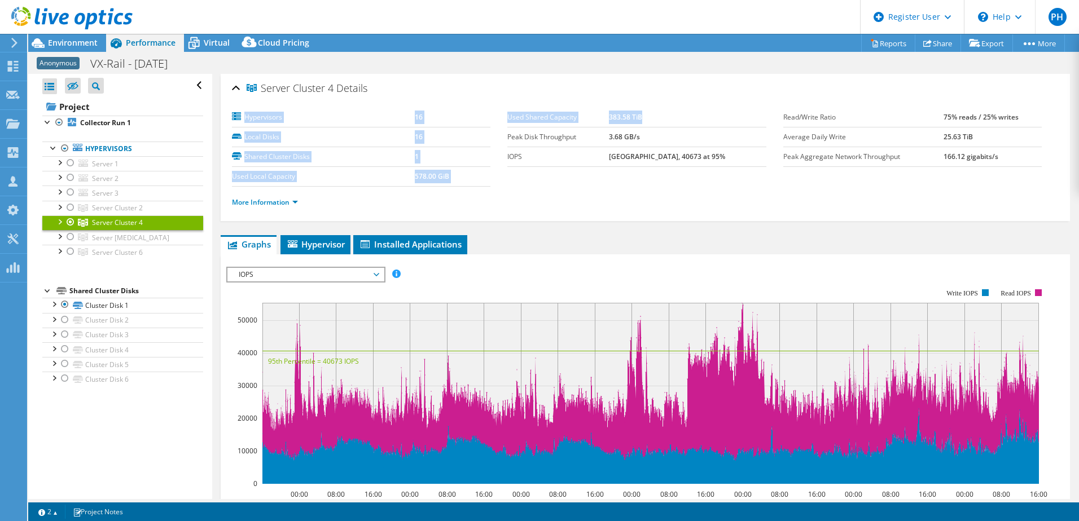
click at [496, 124] on section "Hypervisors 16 Local Disks 16 Shared Cluster Disks 1 Used Local Capacity 578.00…" at bounding box center [507, 147] width 551 height 79
drag, startPoint x: 496, startPoint y: 124, endPoint x: 634, endPoint y: 194, distance: 154.4
click at [634, 194] on ul "More Information" at bounding box center [645, 200] width 826 height 15
drag, startPoint x: 498, startPoint y: 115, endPoint x: 656, endPoint y: 120, distance: 158.0
click at [656, 120] on section "Hypervisors 16 Local Disks 16 Shared Cluster Disks 1 Used Local Capacity 578.00…" at bounding box center [507, 147] width 551 height 79
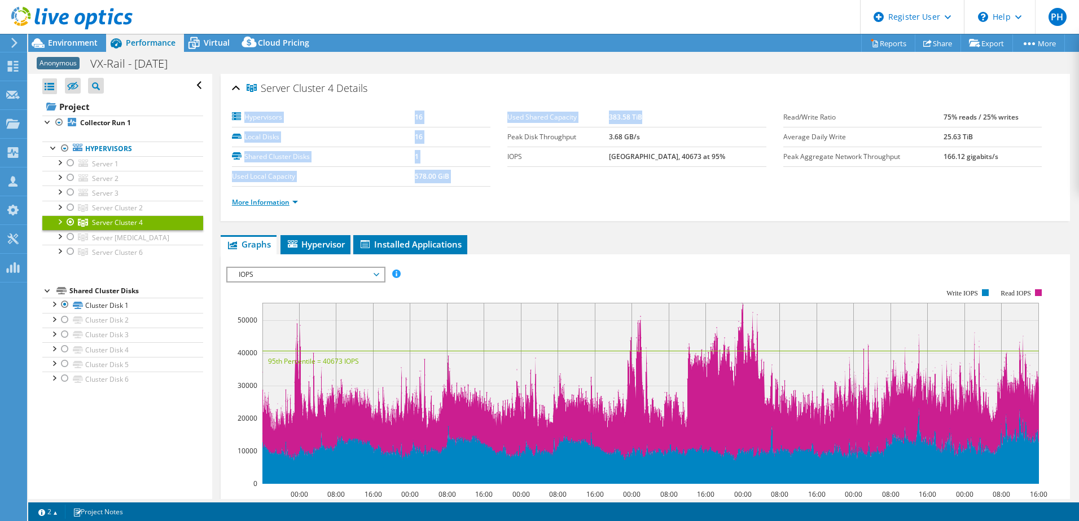
click at [289, 204] on link "More Information" at bounding box center [265, 202] width 66 height 10
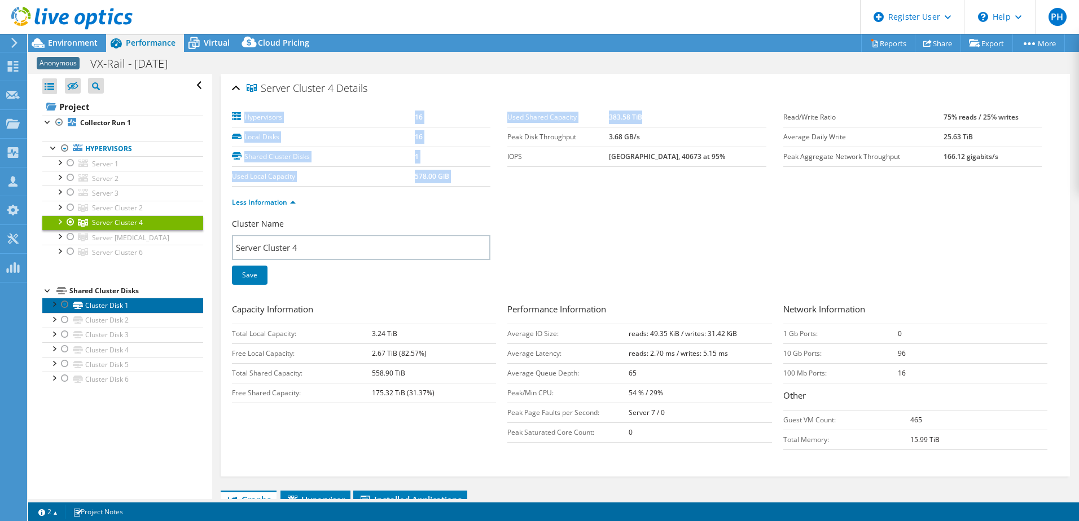
click at [96, 305] on link "Cluster Disk 1" at bounding box center [122, 305] width 161 height 15
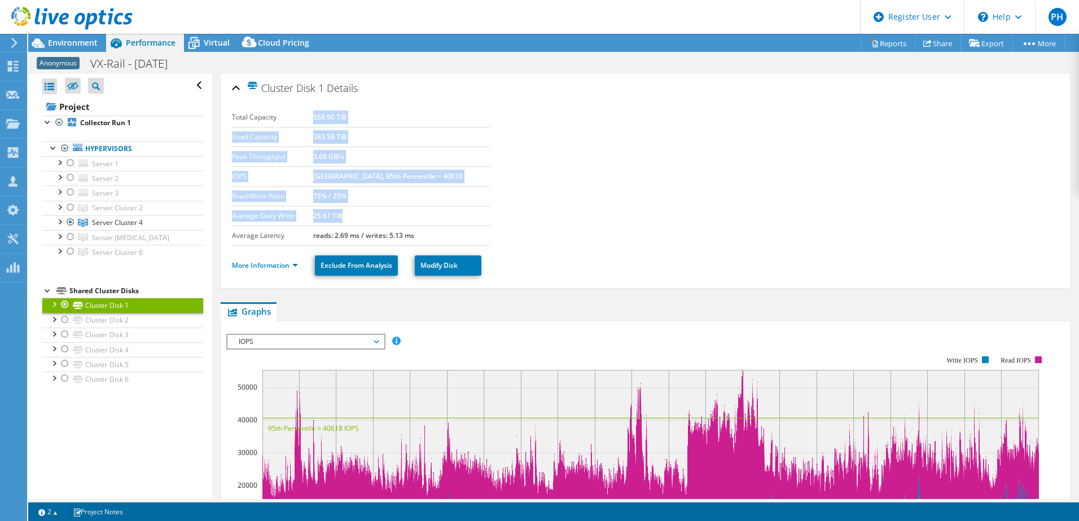
drag, startPoint x: 322, startPoint y: 119, endPoint x: 388, endPoint y: 214, distance: 115.2
click at [388, 214] on tbody "Total Capacity 558.90 TiB Used Capacity 383.58 TiB Peak Throughput 3.68 GB/s IO…" at bounding box center [361, 177] width 258 height 138
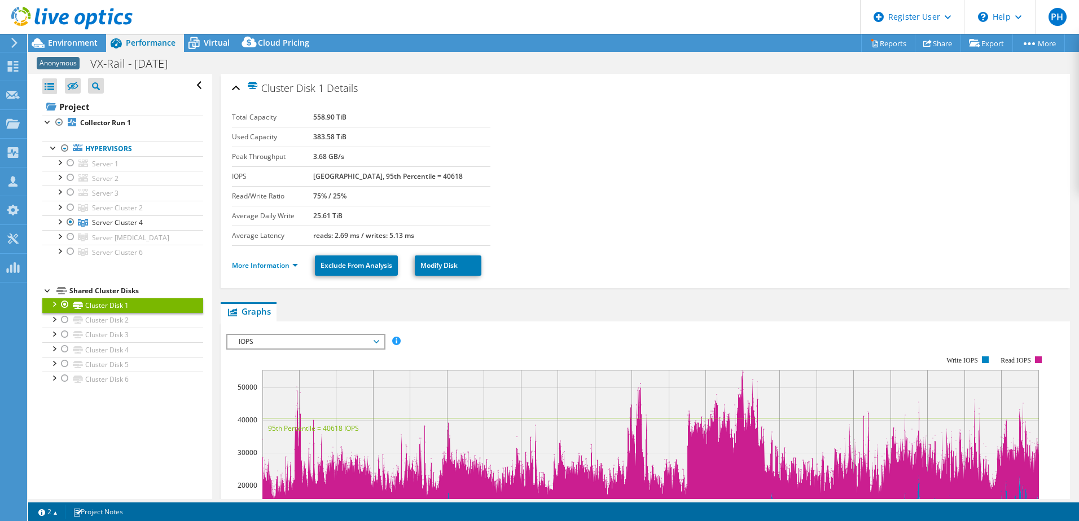
click at [54, 303] on div at bounding box center [53, 303] width 11 height 11
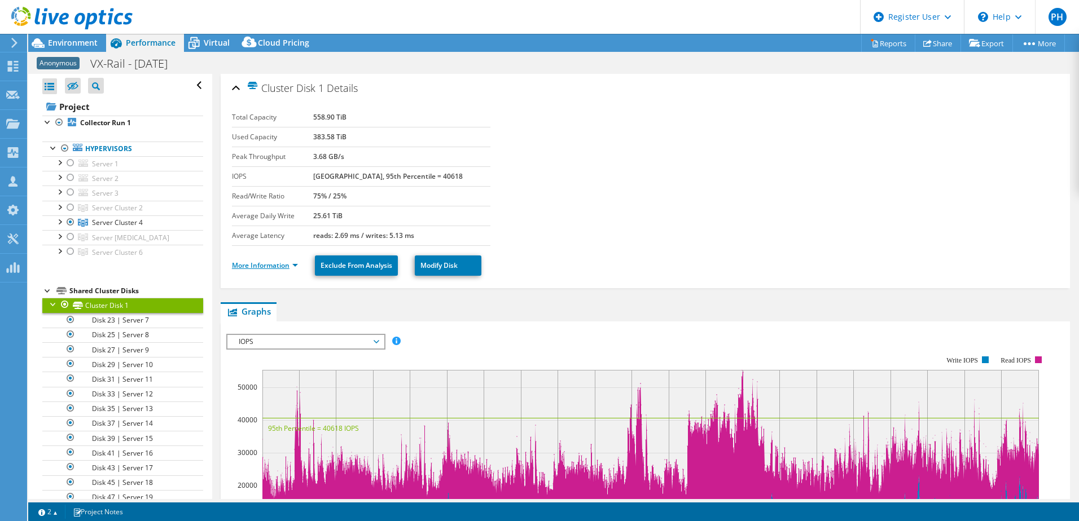
click at [278, 265] on link "More Information" at bounding box center [265, 266] width 66 height 10
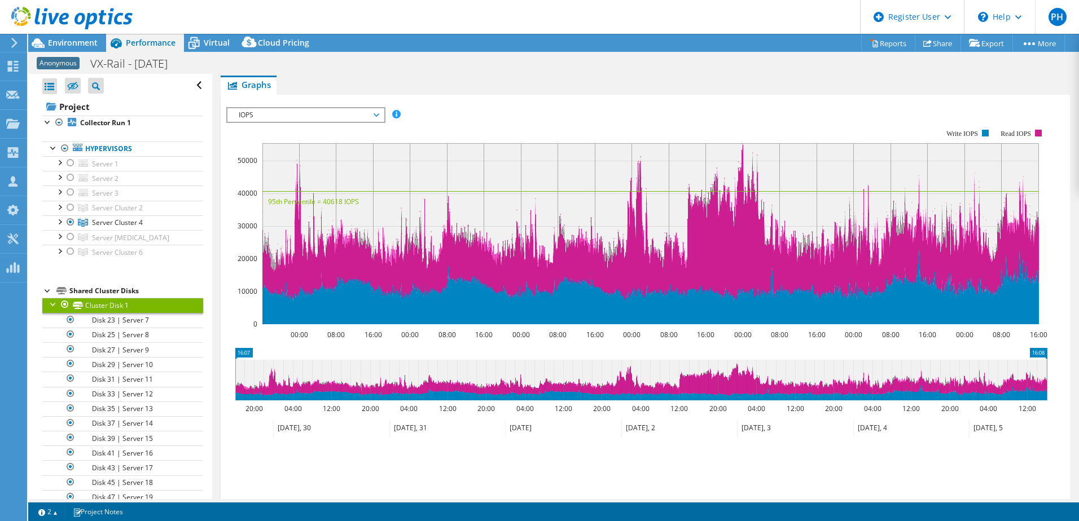
scroll to position [451, 0]
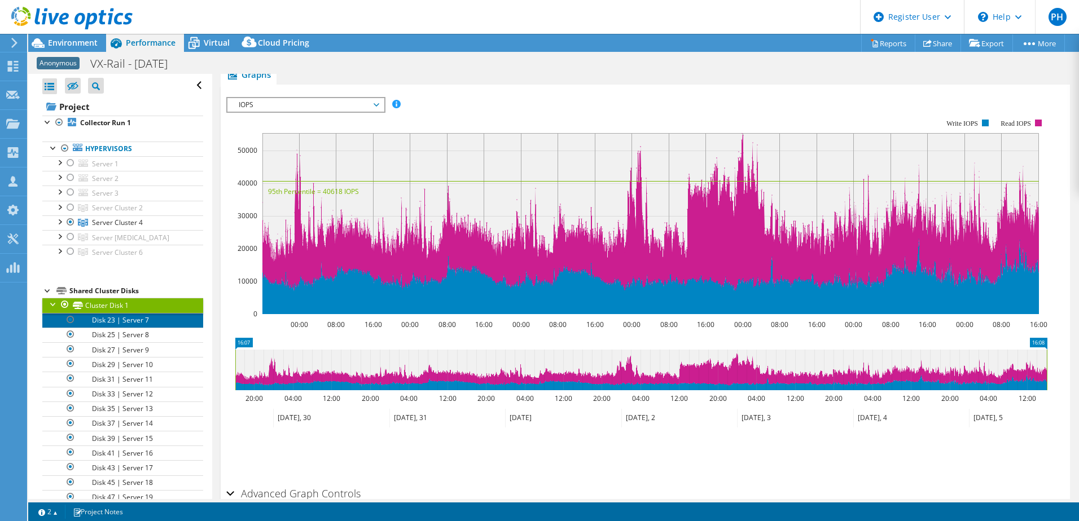
click at [123, 323] on link "Disk 23 | Server 7" at bounding box center [122, 320] width 161 height 15
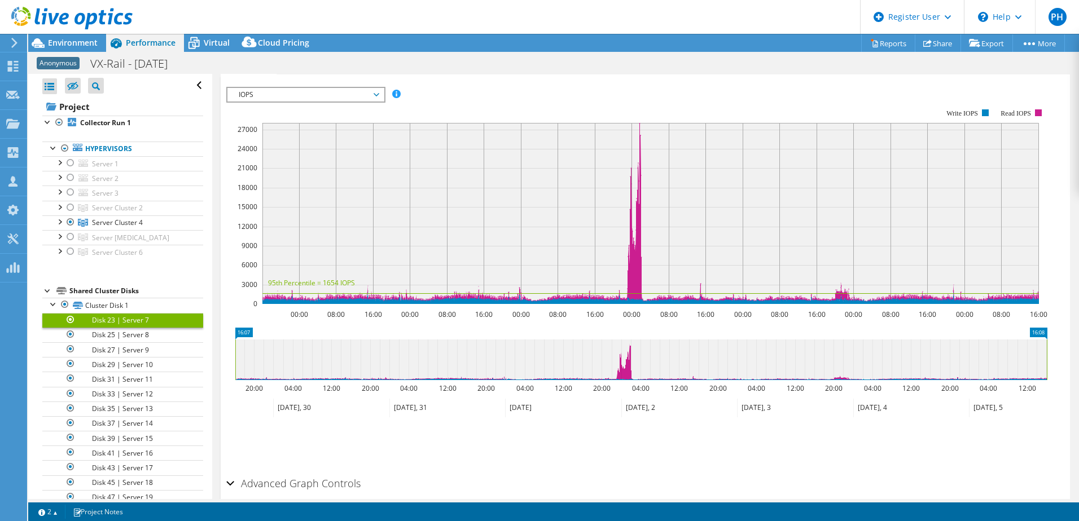
scroll to position [0, 0]
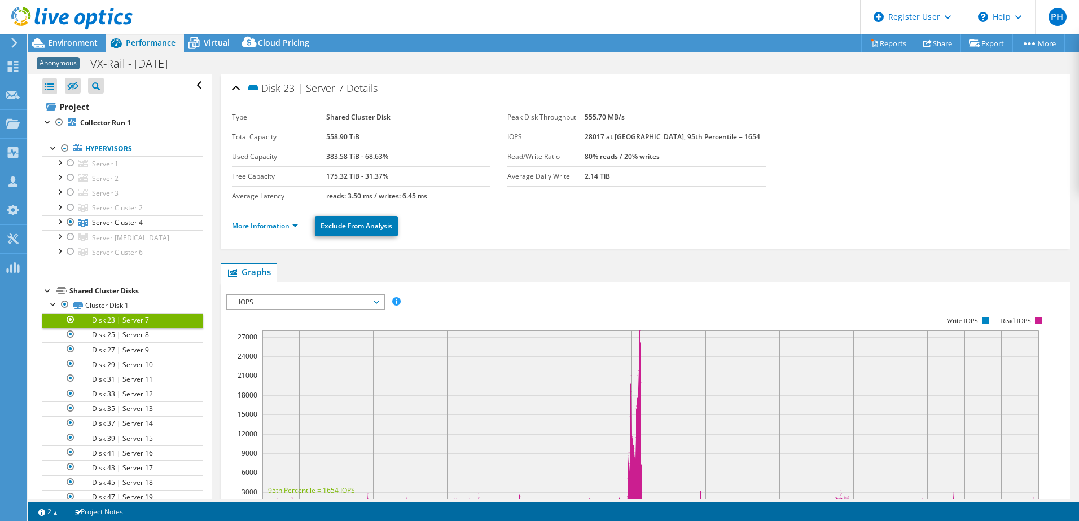
click at [288, 222] on link "More Information" at bounding box center [265, 226] width 66 height 10
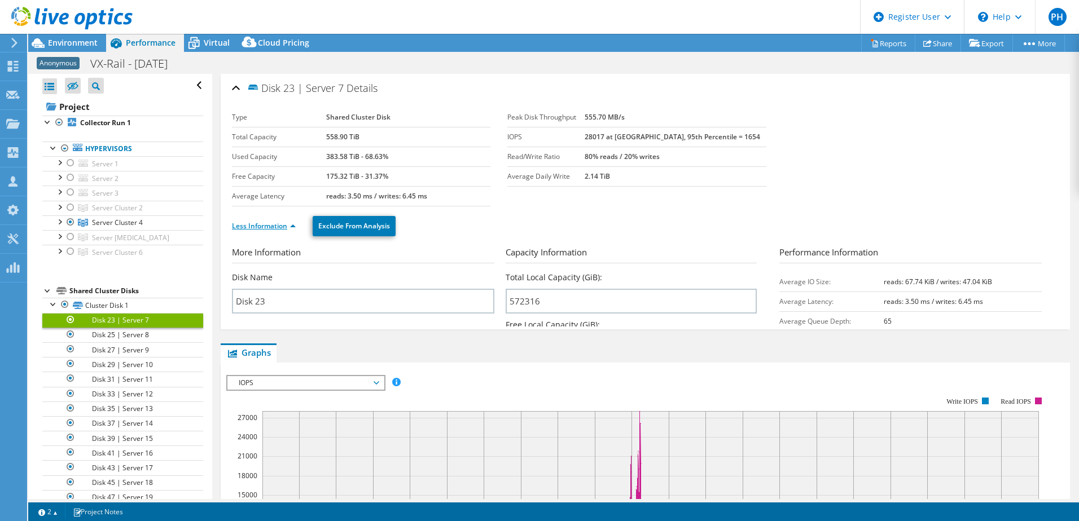
click at [284, 227] on link "Less Information" at bounding box center [264, 226] width 64 height 10
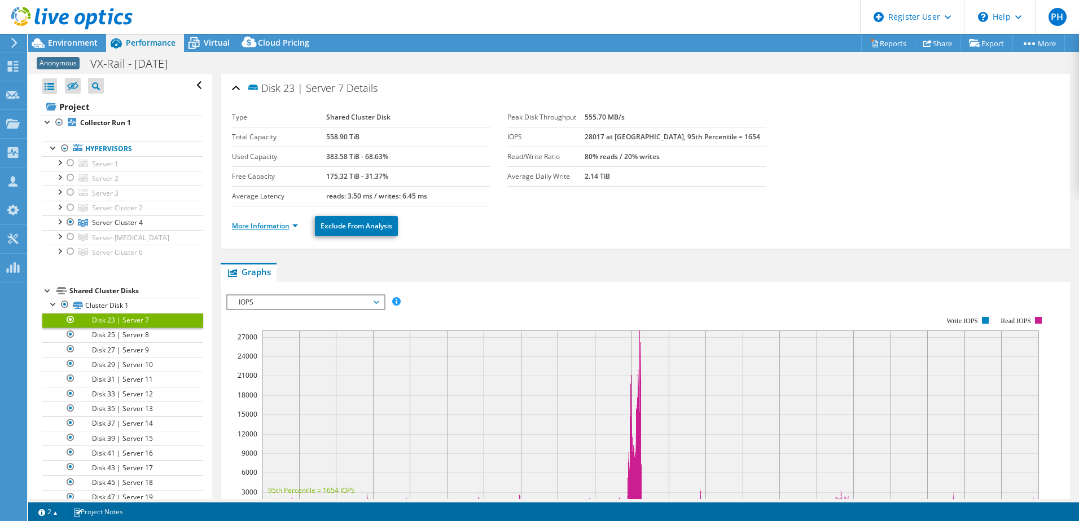
click at [284, 227] on link "More Information" at bounding box center [265, 226] width 66 height 10
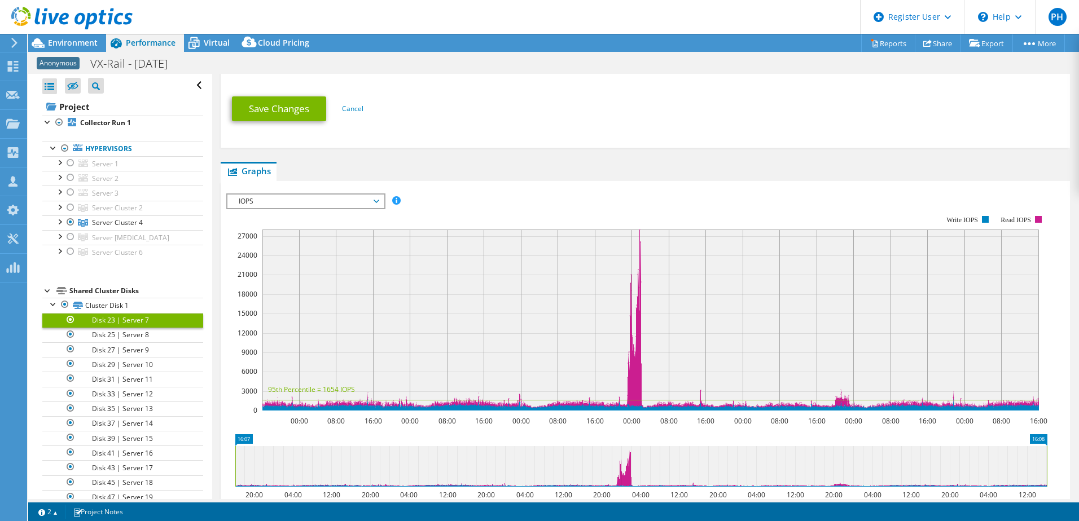
scroll to position [451, 0]
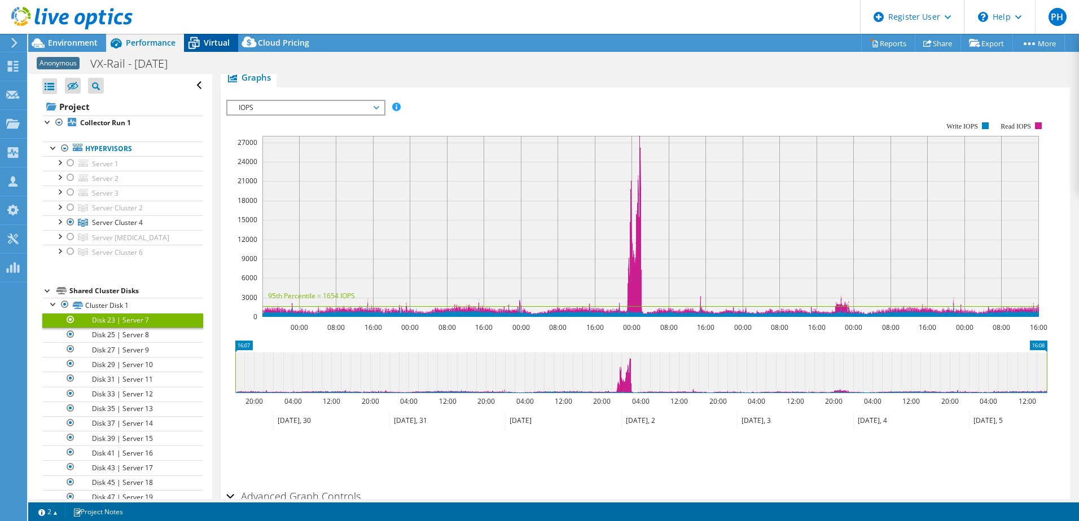
click at [214, 45] on span "Virtual" at bounding box center [217, 42] width 26 height 11
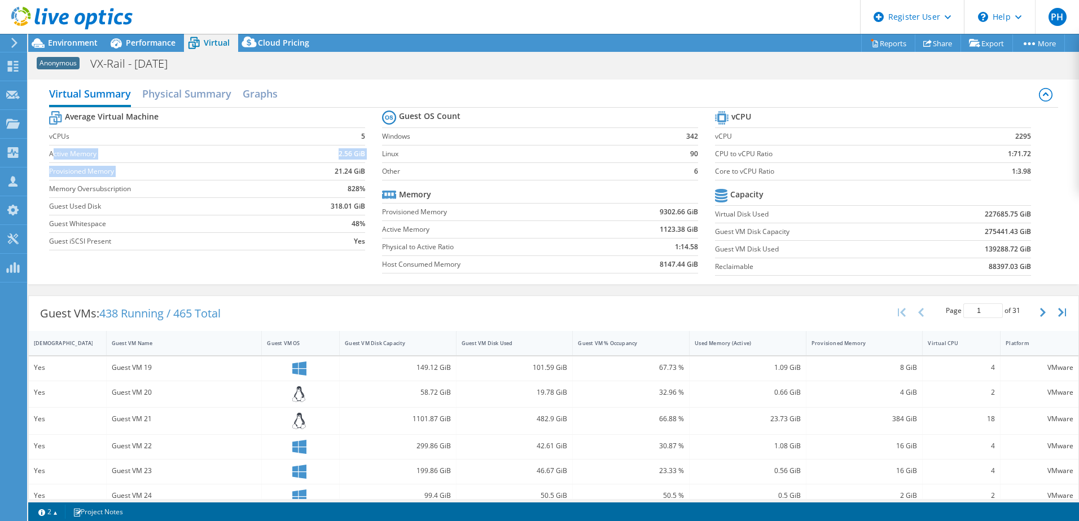
drag, startPoint x: 51, startPoint y: 153, endPoint x: 289, endPoint y: 170, distance: 238.7
click at [289, 170] on tbody "Average Virtual Machine vCPUs 5 Active Memory 2.56 GiB Provisioned Memory 21.24…" at bounding box center [207, 179] width 316 height 142
drag, startPoint x: 289, startPoint y: 170, endPoint x: 354, endPoint y: 169, distance: 64.9
click at [354, 169] on b "21.24 GiB" at bounding box center [350, 171] width 30 height 11
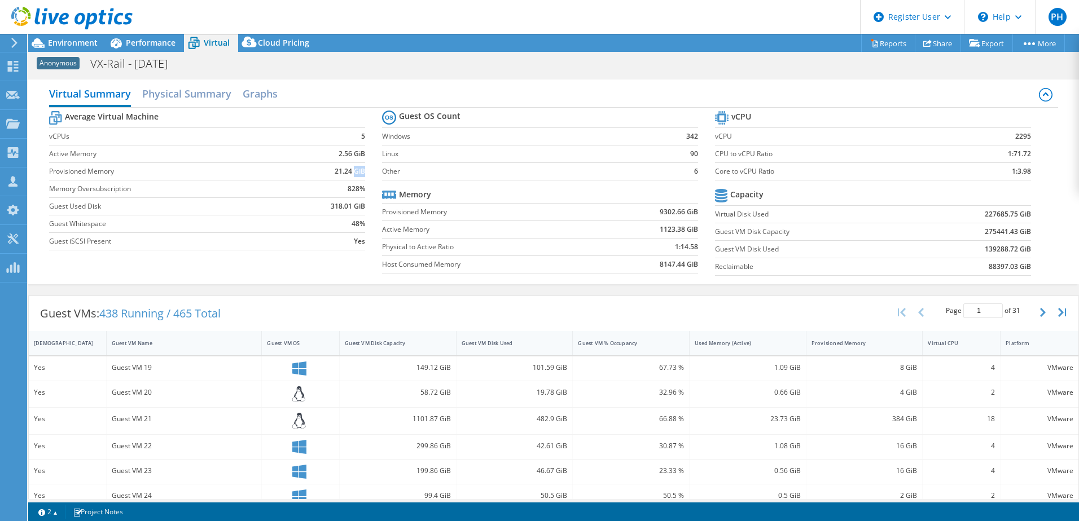
click at [354, 169] on b "21.24 GiB" at bounding box center [350, 171] width 30 height 11
drag, startPoint x: 354, startPoint y: 169, endPoint x: 333, endPoint y: 186, distance: 27.2
click at [333, 186] on td "828%" at bounding box center [327, 188] width 76 height 17
drag, startPoint x: 45, startPoint y: 159, endPoint x: 353, endPoint y: 160, distance: 308.0
click at [353, 160] on div "Virtual Summary Physical Summary Graphs Average Virtual Machine vCPUs 5 Active …" at bounding box center [553, 182] width 1050 height 205
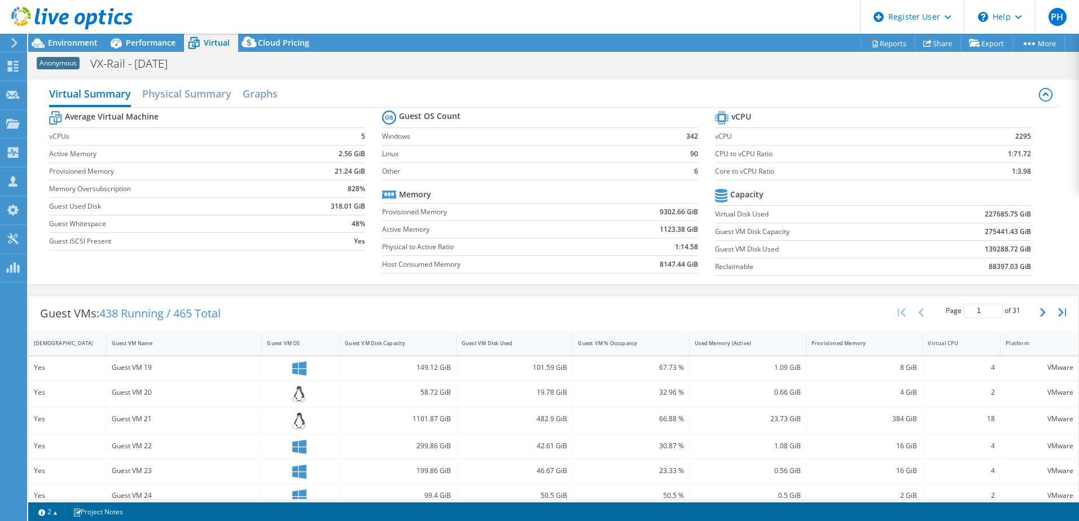
click at [353, 159] on b "2.56 GiB" at bounding box center [351, 153] width 27 height 11
drag, startPoint x: 650, startPoint y: 214, endPoint x: 689, endPoint y: 227, distance: 41.2
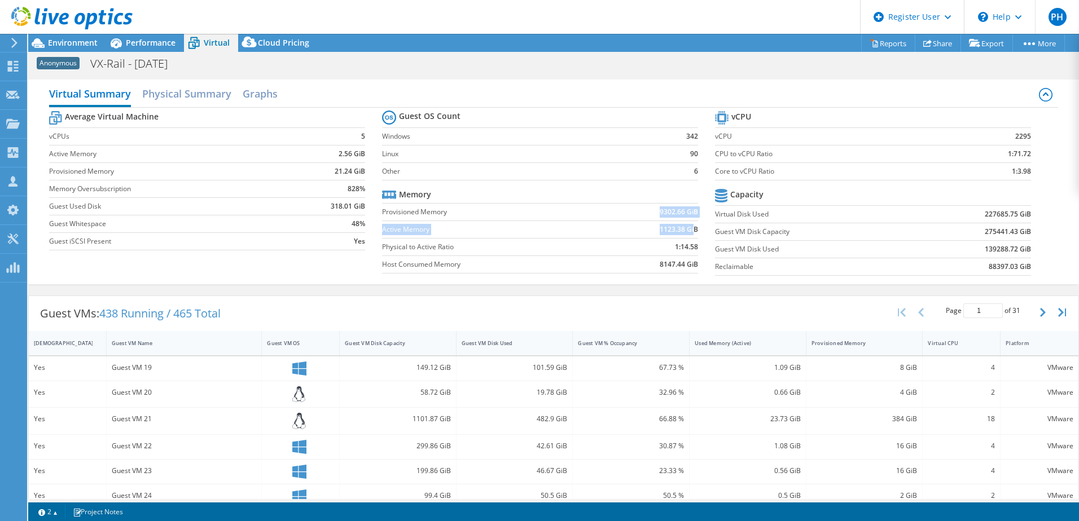
click at [689, 227] on tbody "Memory Provisioned Memory 9302.66 GiB Active Memory 1123.38 GiB Physical to Act…" at bounding box center [540, 229] width 316 height 87
drag, startPoint x: 689, startPoint y: 227, endPoint x: 668, endPoint y: 232, distance: 21.5
click at [668, 232] on b "1123.38 GiB" at bounding box center [678, 229] width 38 height 11
drag, startPoint x: 695, startPoint y: 230, endPoint x: 649, endPoint y: 228, distance: 45.7
click at [649, 228] on section "Guest OS Count Windows 342 Linux 90 Other 6 Memory Provisioned Memory 9302.66 G…" at bounding box center [548, 193] width 333 height 171
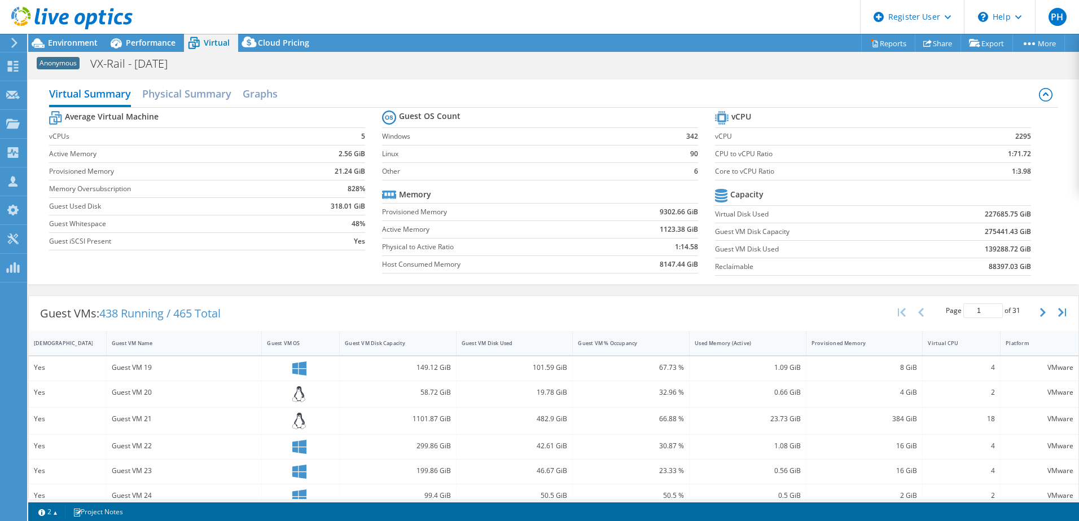
drag, startPoint x: 649, startPoint y: 228, endPoint x: 593, endPoint y: 231, distance: 55.9
click at [593, 231] on label "Active Memory" at bounding box center [490, 229] width 217 height 11
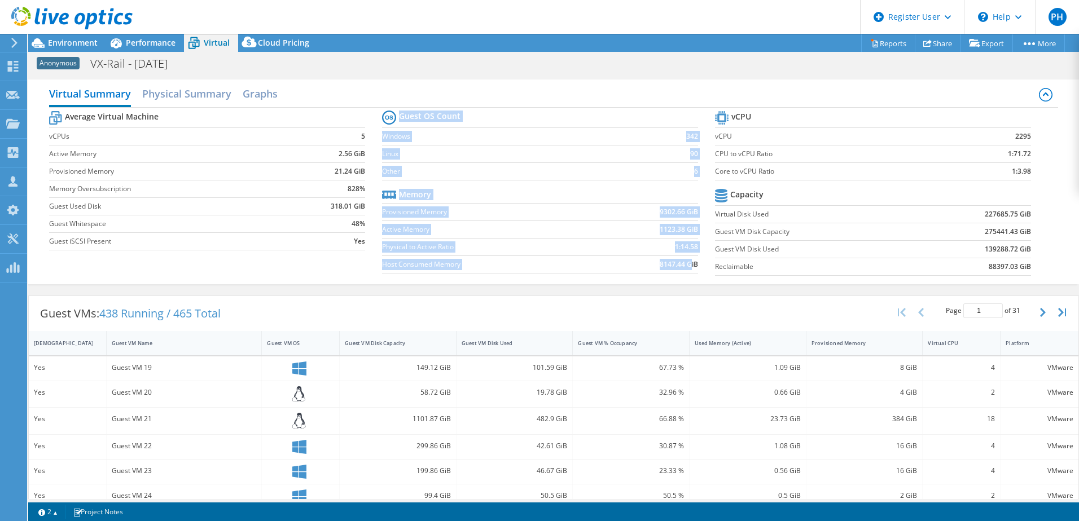
drag, startPoint x: 373, startPoint y: 268, endPoint x: 687, endPoint y: 269, distance: 313.7
click at [687, 269] on div "Average Virtual Machine vCPUs 5 Active Memory 2.56 GiB Provisioned Memory 21.24…" at bounding box center [553, 195] width 1009 height 174
drag, startPoint x: 687, startPoint y: 269, endPoint x: 663, endPoint y: 267, distance: 23.8
click at [663, 267] on b "8147.44 GiB" at bounding box center [678, 264] width 38 height 11
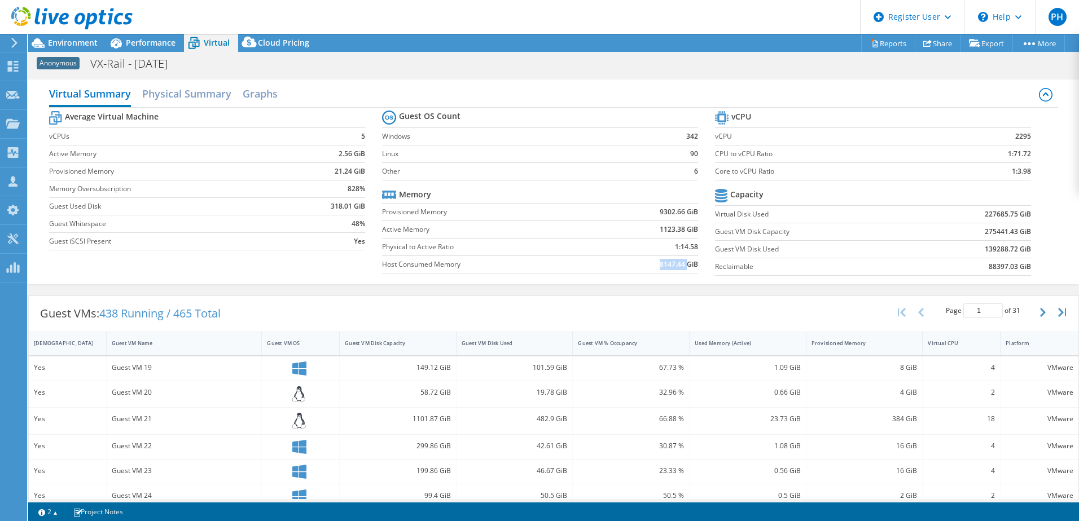
click at [663, 267] on b "8147.44 GiB" at bounding box center [678, 264] width 38 height 11
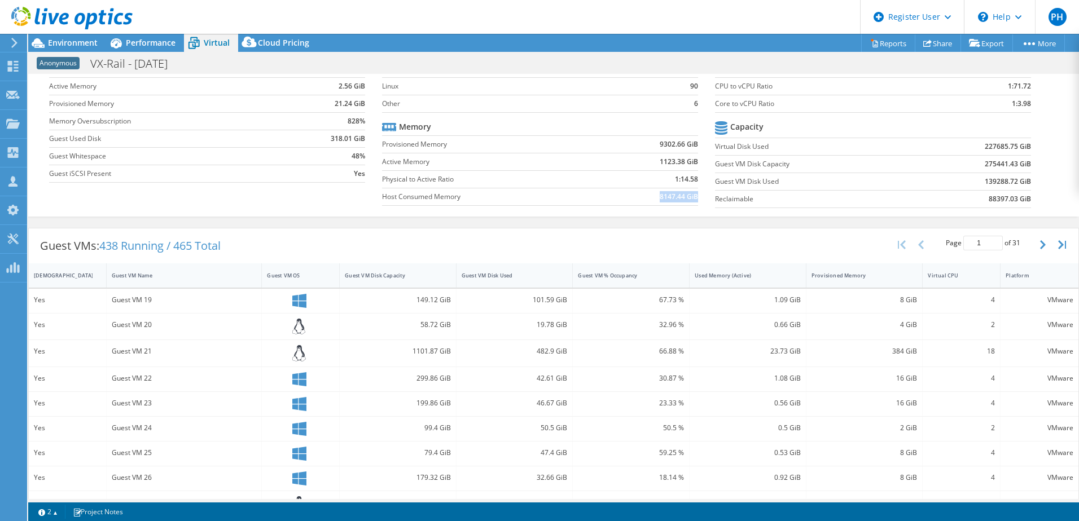
scroll to position [0, 0]
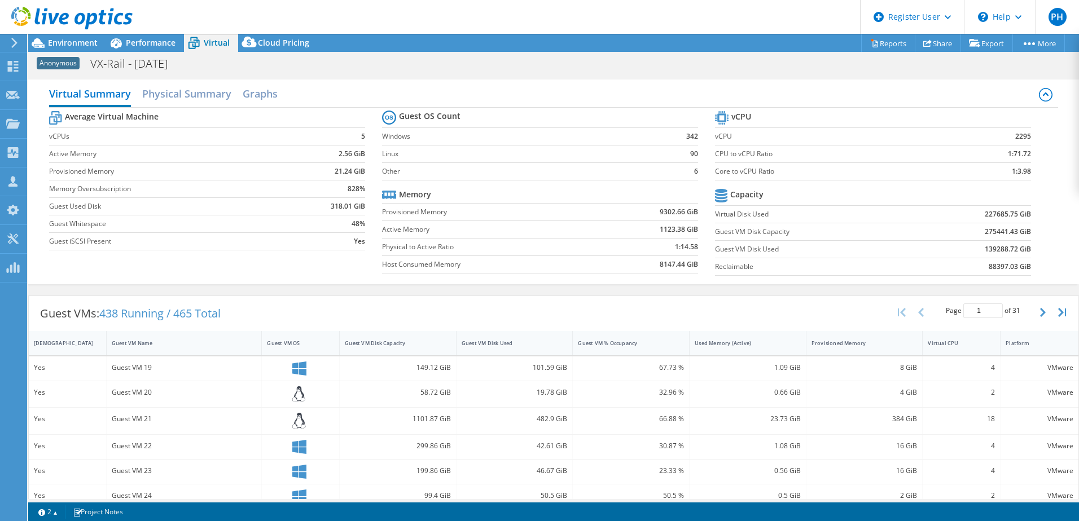
click at [597, 178] on td "Other" at bounding box center [519, 170] width 274 height 17
click at [136, 44] on span "Performance" at bounding box center [151, 42] width 50 height 11
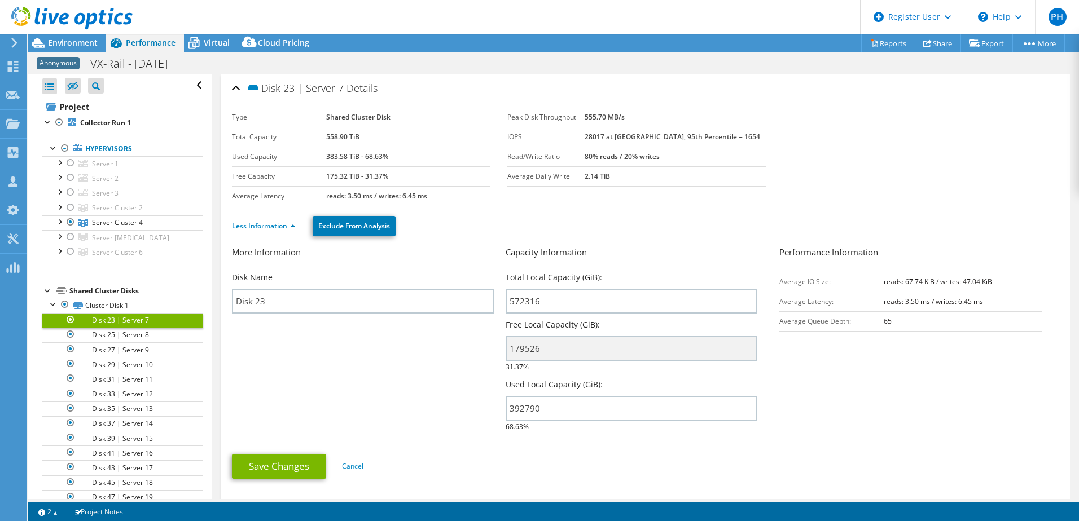
click at [520, 18] on header "PH Dell User Peter Havala Peter.Havala@dell.com Dell My Profile Log Out \n Help…" at bounding box center [539, 17] width 1079 height 34
click at [365, 429] on section "More Information Disk Name Disk 23 Capacity Information Total Local Capacity (G…" at bounding box center [645, 342] width 826 height 193
click at [63, 42] on span "Environment" at bounding box center [73, 42] width 50 height 11
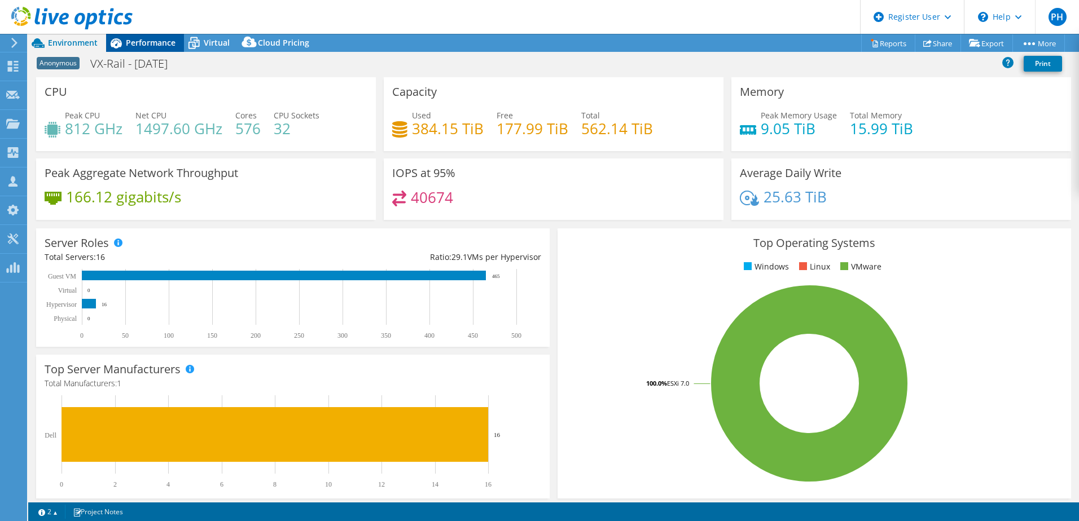
click at [139, 35] on div "Performance" at bounding box center [145, 43] width 78 height 18
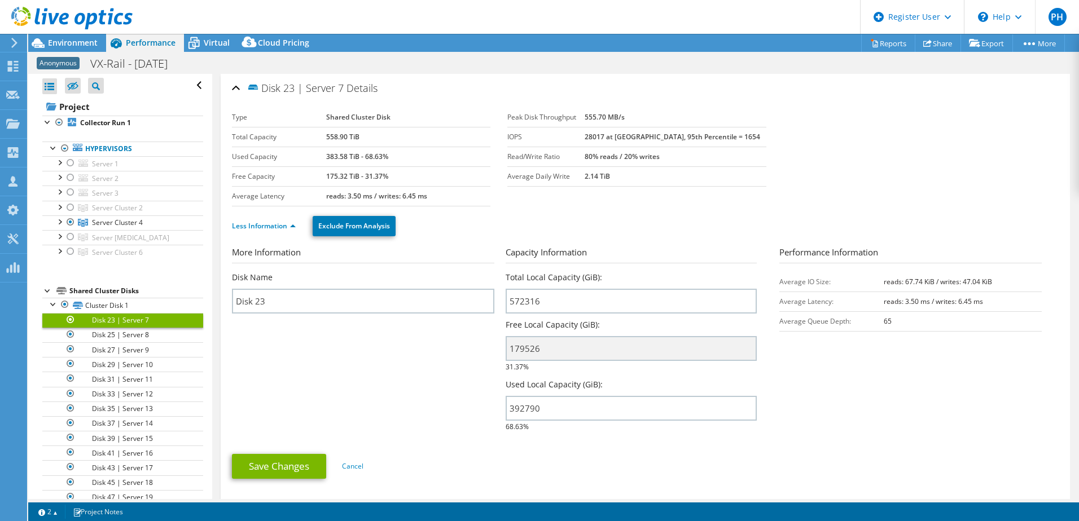
click at [490, 56] on div "Anonymous VX-Rail - 29.07.2025 Print" at bounding box center [553, 63] width 1050 height 21
click at [235, 90] on div "Disk 23 | Server 7 Details" at bounding box center [645, 89] width 826 height 24
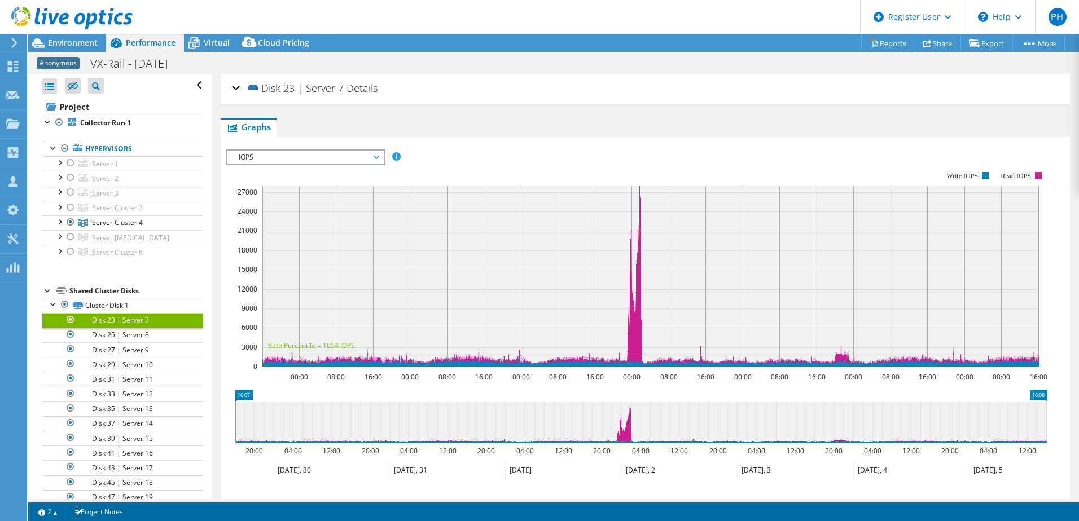
click at [235, 90] on div "Disk 23 | Server 7 Details" at bounding box center [645, 89] width 826 height 24
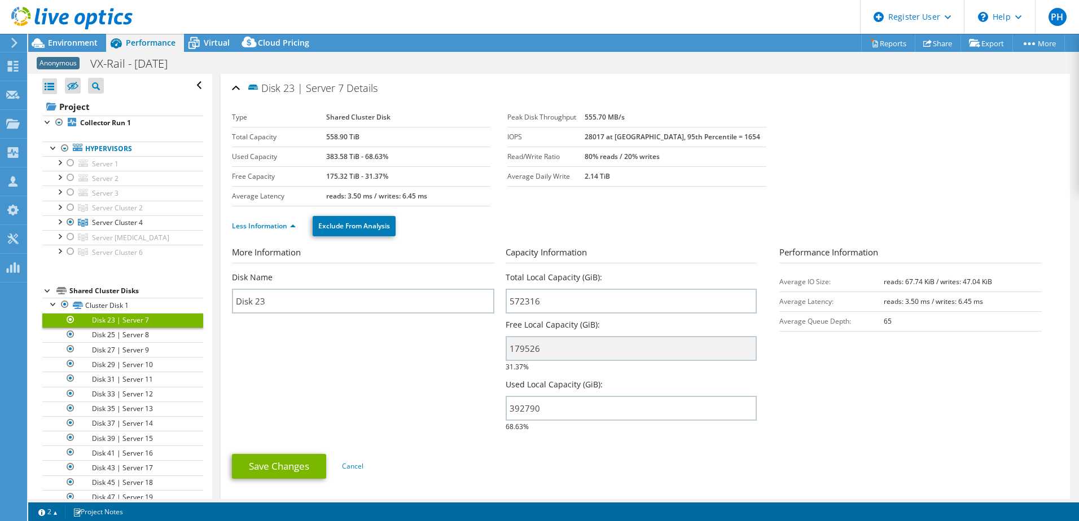
click at [694, 219] on ul "Less Information Exclude From Analysis" at bounding box center [645, 224] width 826 height 23
